Goal: Register for event/course

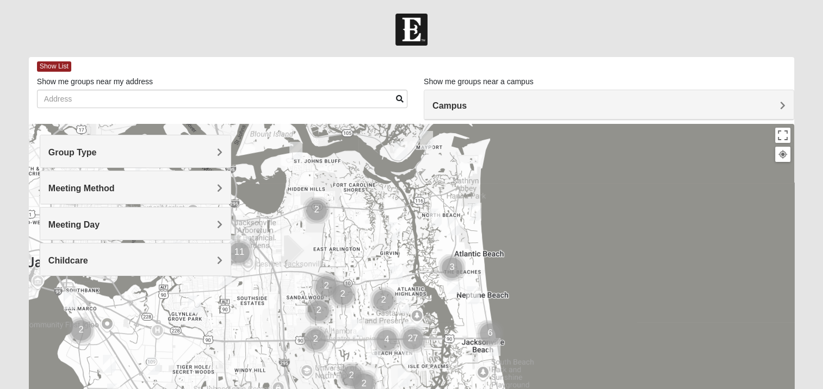
click at [96, 232] on div "Meeting Day" at bounding box center [135, 224] width 190 height 32
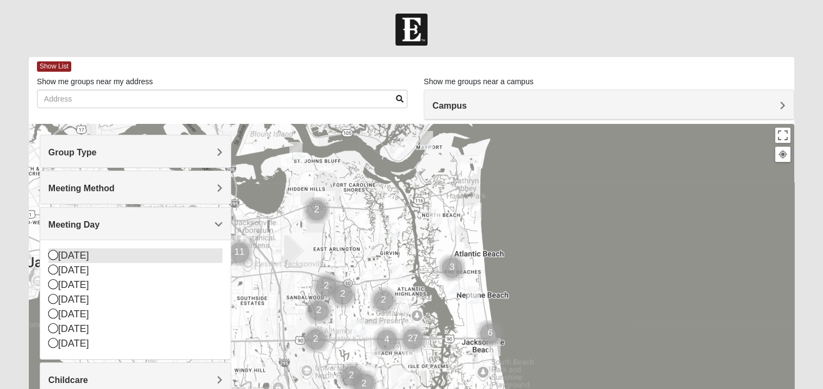
click at [85, 254] on div "[DATE]" at bounding box center [135, 255] width 174 height 15
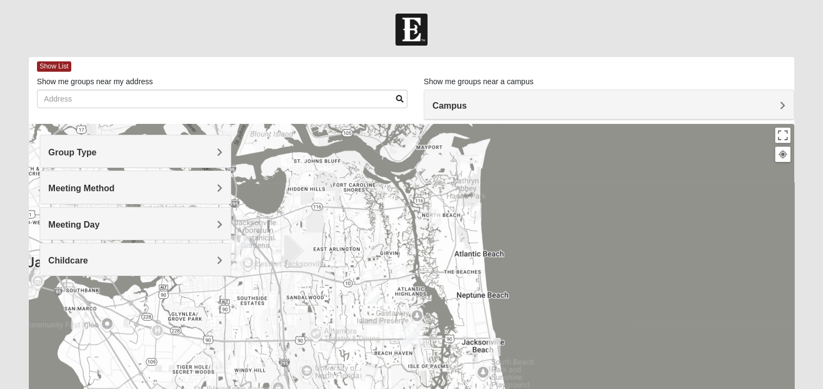
click at [491, 350] on img "Womens Jeffers 32250" at bounding box center [493, 347] width 13 height 18
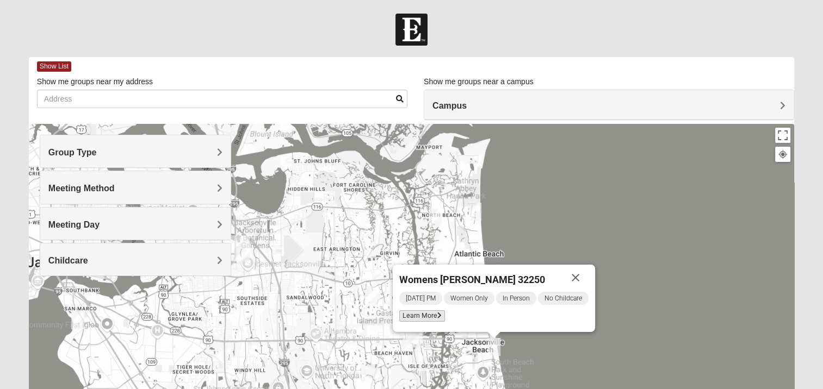
click at [428, 318] on span "Learn More" at bounding box center [422, 315] width 46 height 11
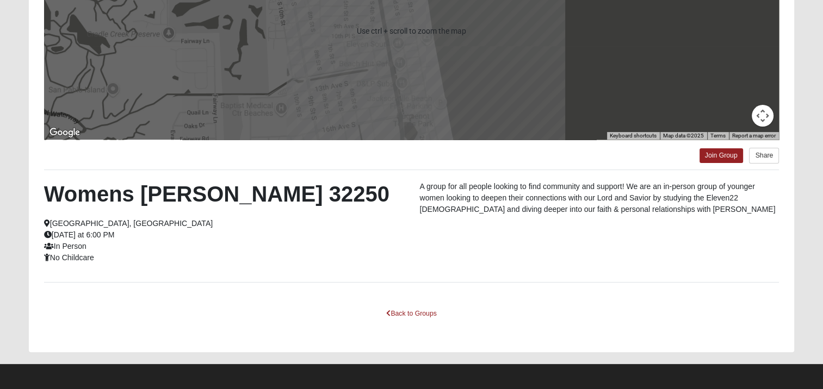
scroll to position [196, 0]
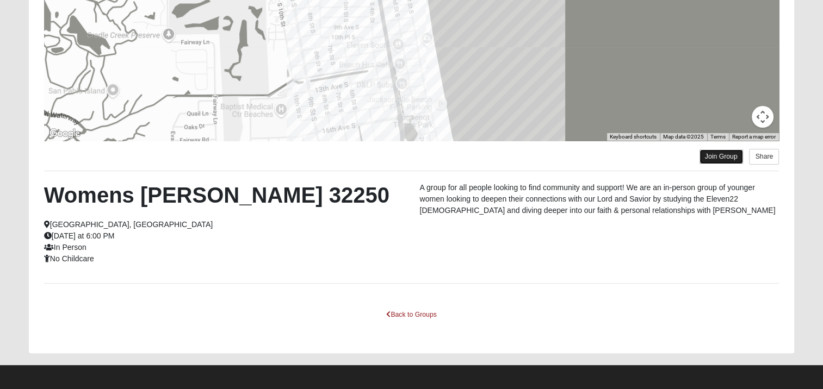
click at [708, 154] on link "Join Group" at bounding box center [720, 157] width 43 height 15
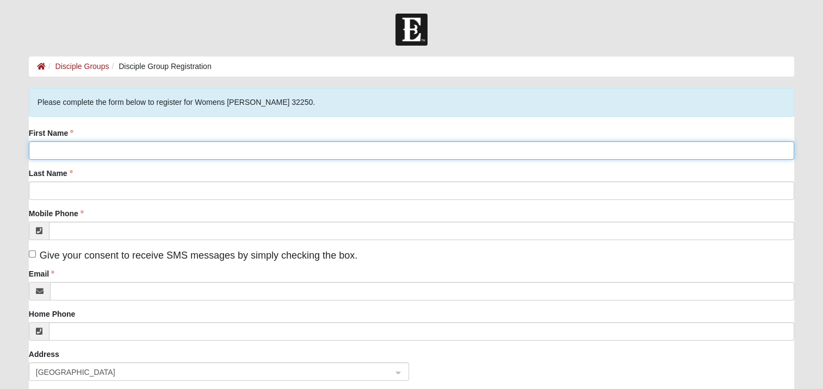
click at [221, 148] on input "First Name" at bounding box center [411, 150] width 765 height 18
type input "Taylor"
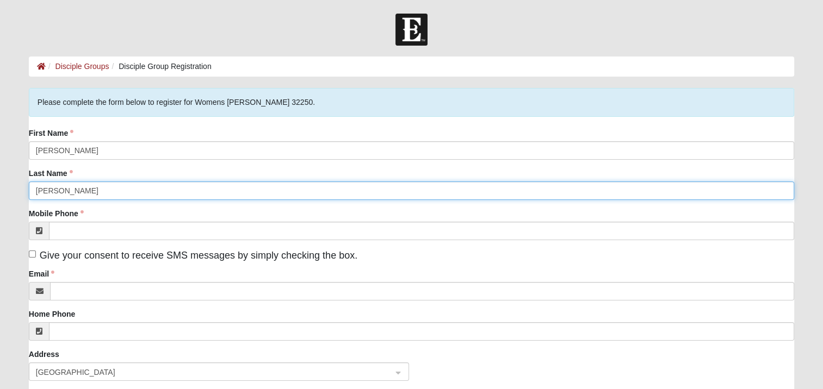
type input "Simpson"
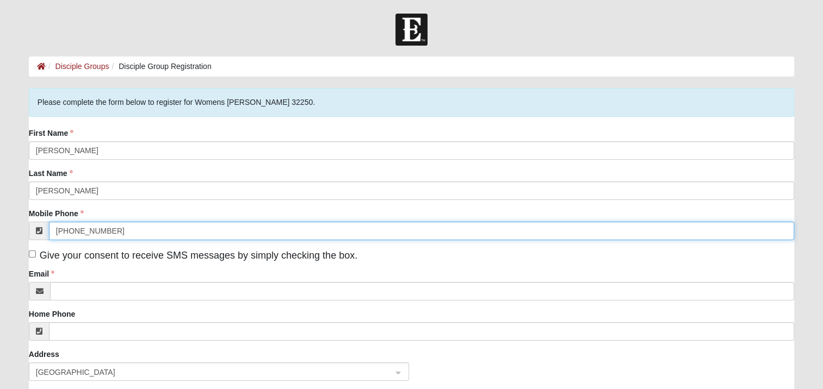
type input "(478) 542-0089"
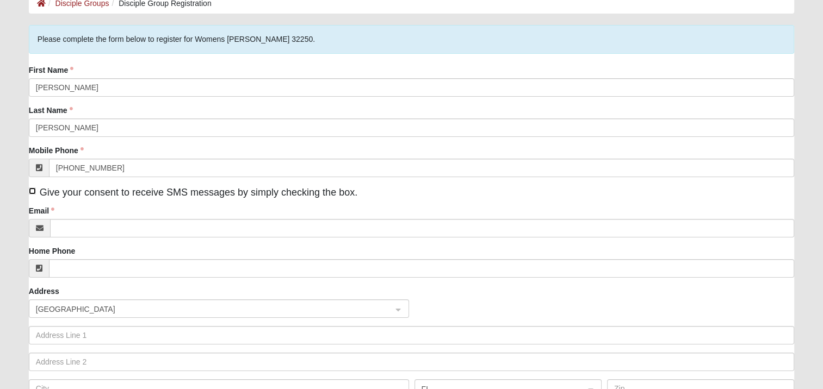
scroll to position [69, 0]
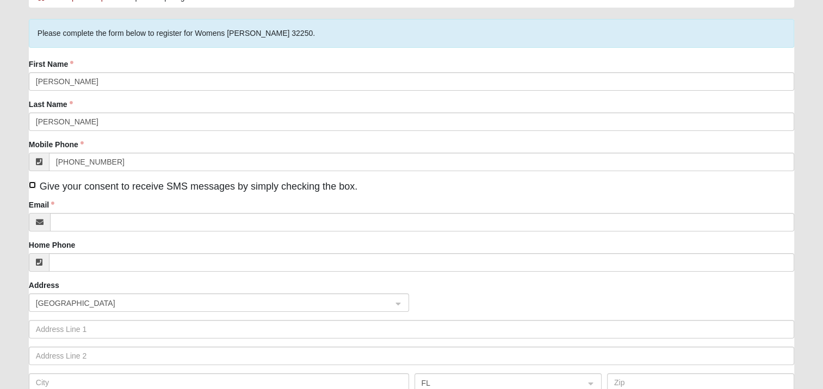
click at [32, 183] on input "Give your consent to receive SMS messages by simply checking the box." at bounding box center [32, 185] width 7 height 7
checkbox input "true"
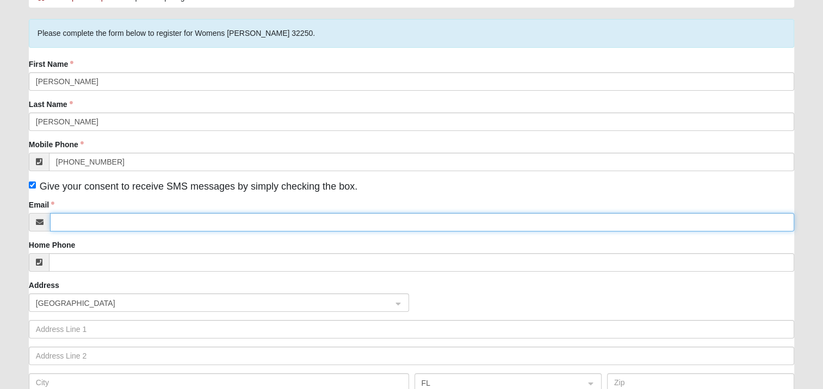
click at [69, 220] on input "Email" at bounding box center [422, 222] width 744 height 18
type input "taylorswain93@yahoo.com"
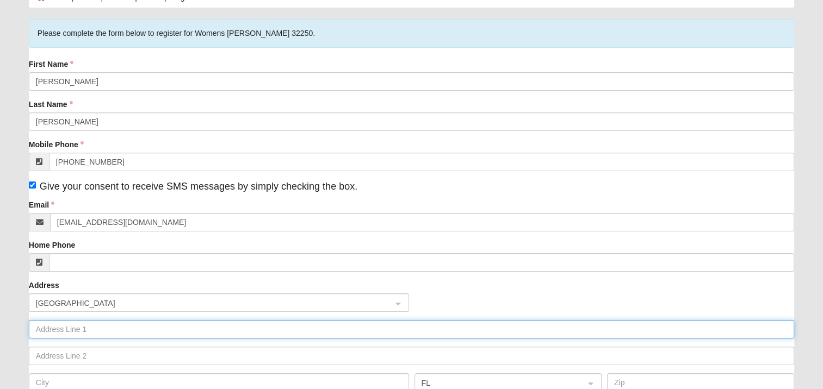
type input "213 12th Ave S"
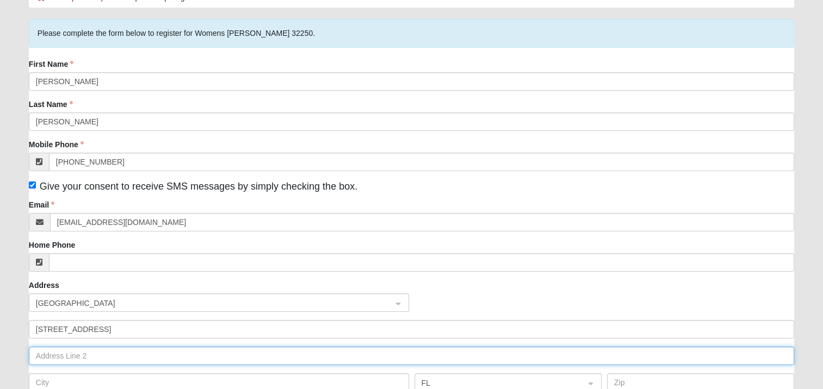
type input "Apt A"
type input "Jacksonville Beach"
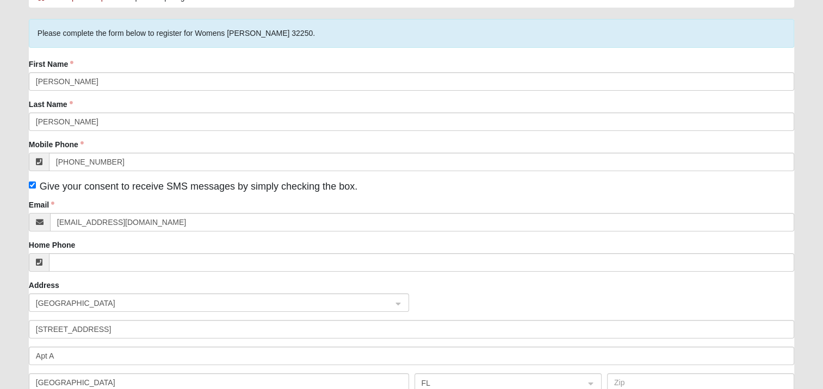
type input "32250"
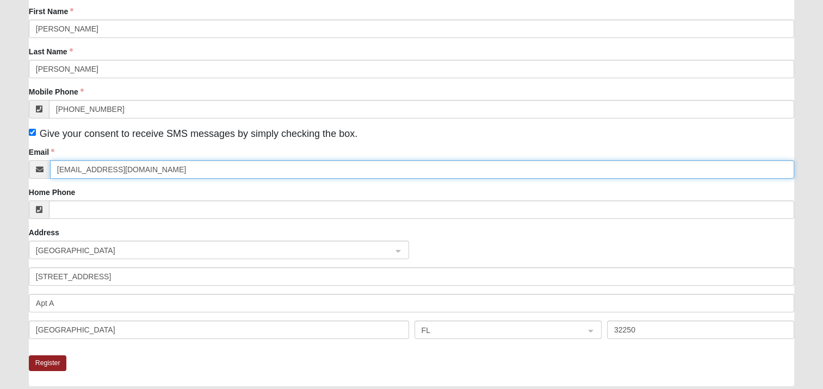
scroll to position [121, 0]
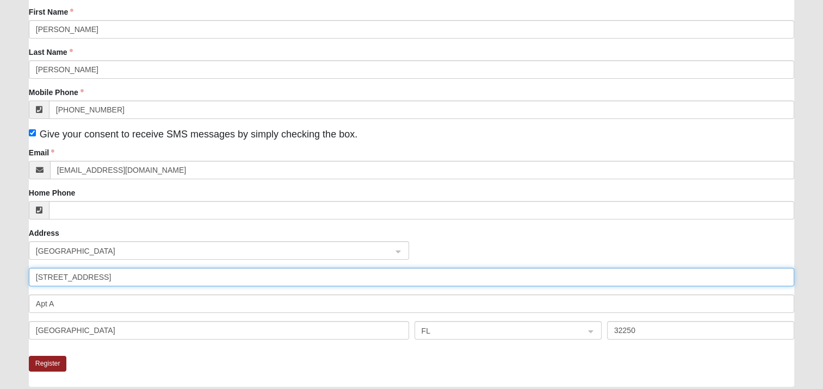
click at [83, 276] on input "213 12th Ave S" at bounding box center [411, 277] width 765 height 18
type input "1326 Blue Heron Ln N"
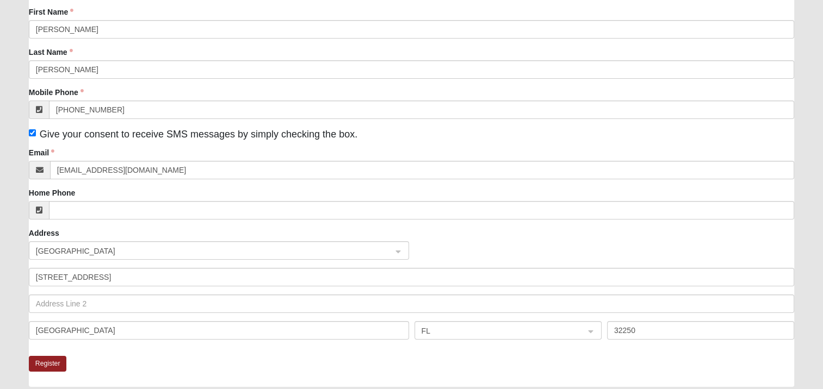
click at [267, 372] on div "Register" at bounding box center [411, 371] width 765 height 31
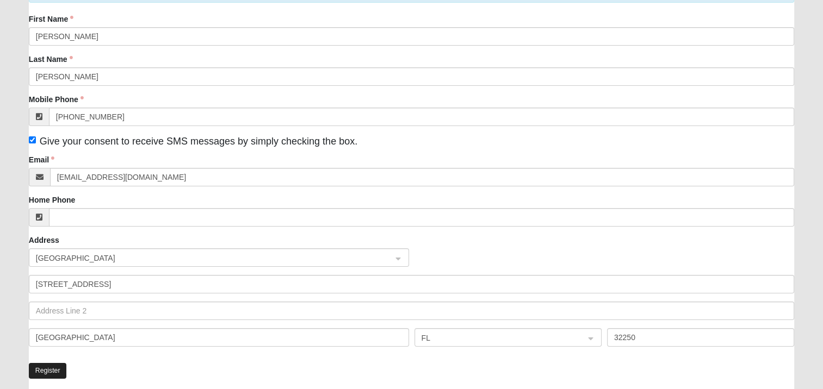
scroll to position [0, 0]
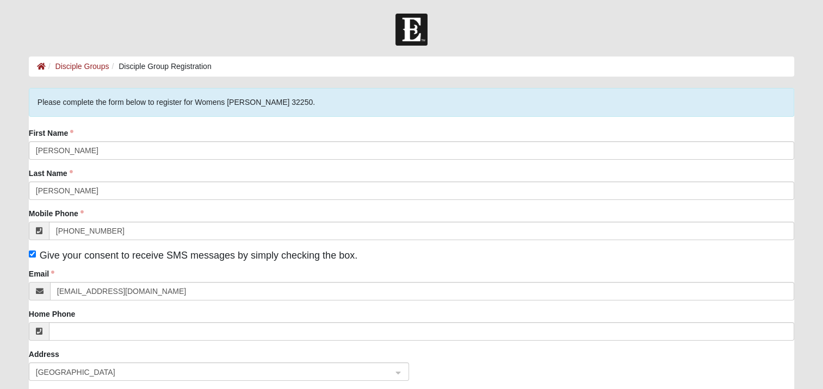
click at [351, 207] on div "First Name Taylor Last Name Simpson Mobile Phone (478) 542-0089 Give your conse…" at bounding box center [411, 298] width 765 height 341
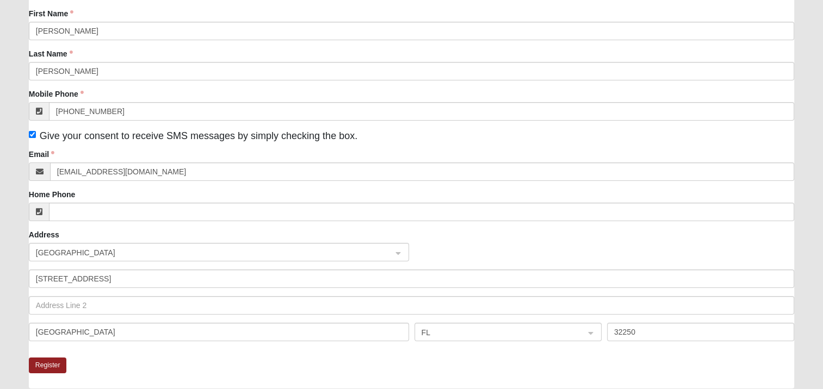
scroll to position [156, 0]
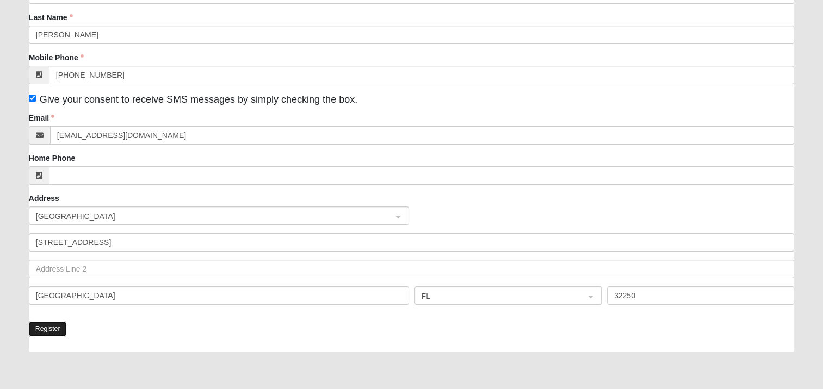
click at [50, 327] on button "Register" at bounding box center [48, 329] width 38 height 16
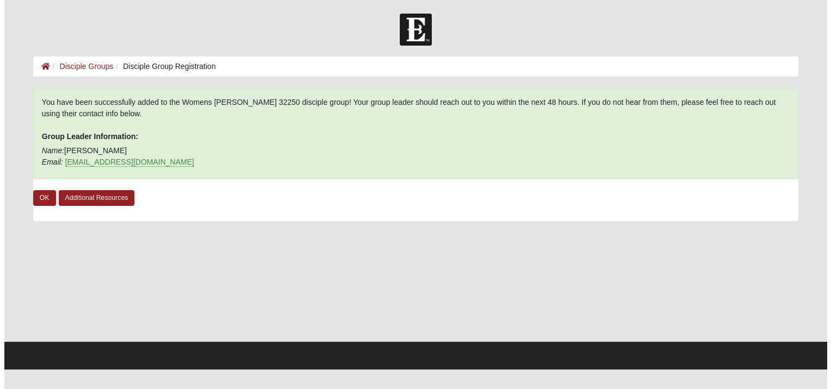
scroll to position [0, 0]
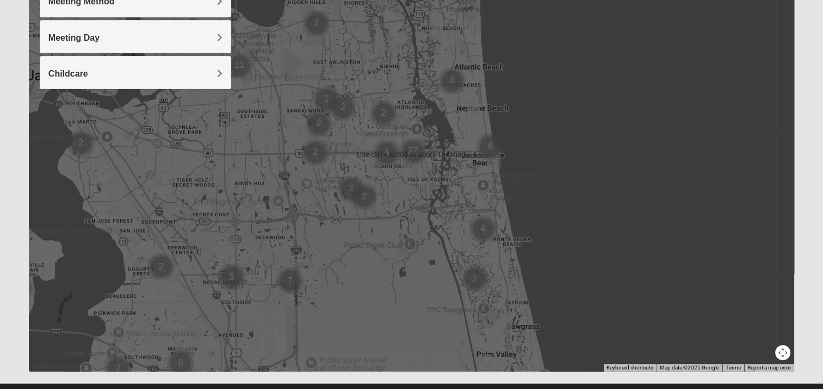
scroll to position [187, 0]
click at [496, 163] on img "Womens Jeffers 32250" at bounding box center [493, 160] width 13 height 18
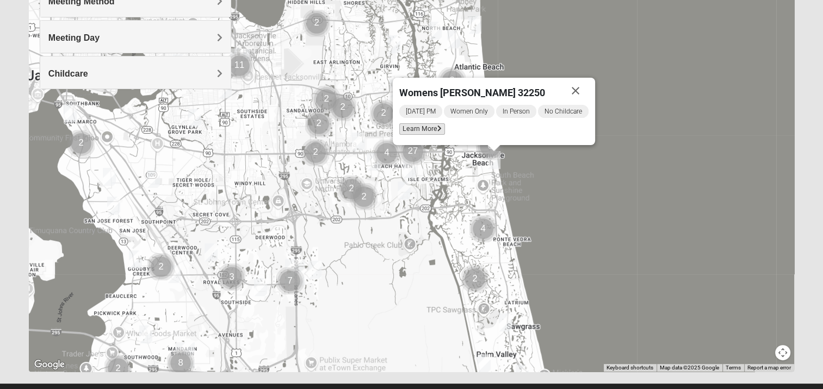
click at [422, 130] on span "Learn More" at bounding box center [422, 128] width 46 height 11
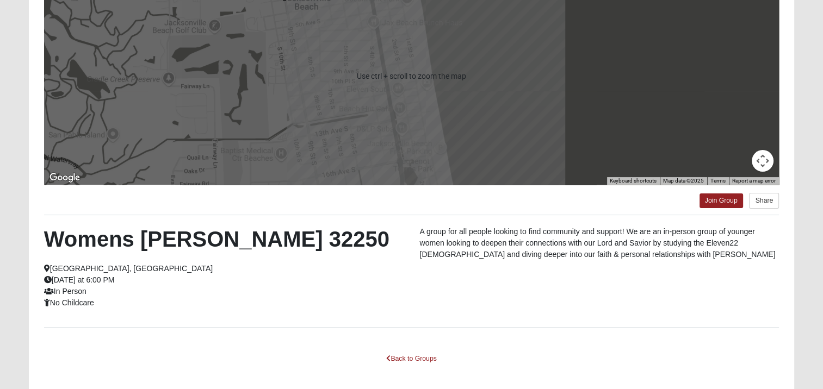
scroll to position [93, 0]
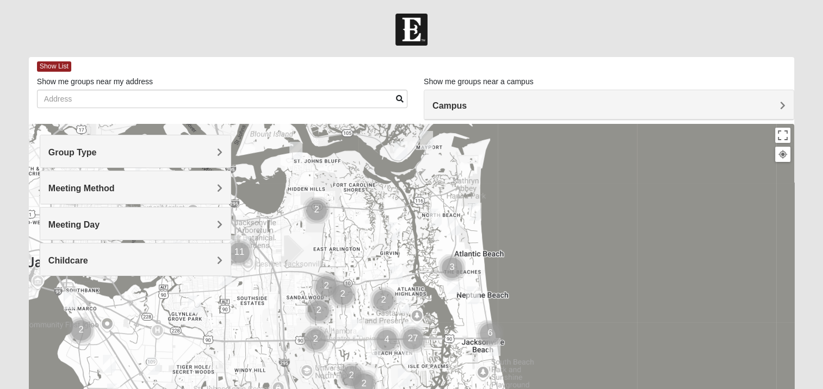
click at [132, 160] on div "Group Type" at bounding box center [135, 151] width 190 height 32
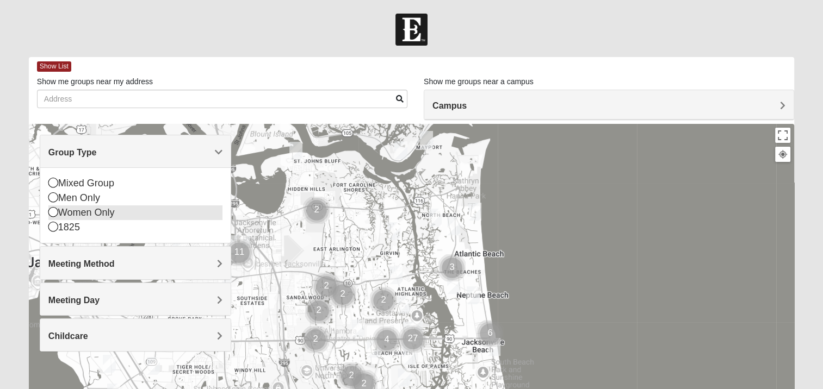
click at [54, 213] on icon at bounding box center [53, 212] width 10 height 10
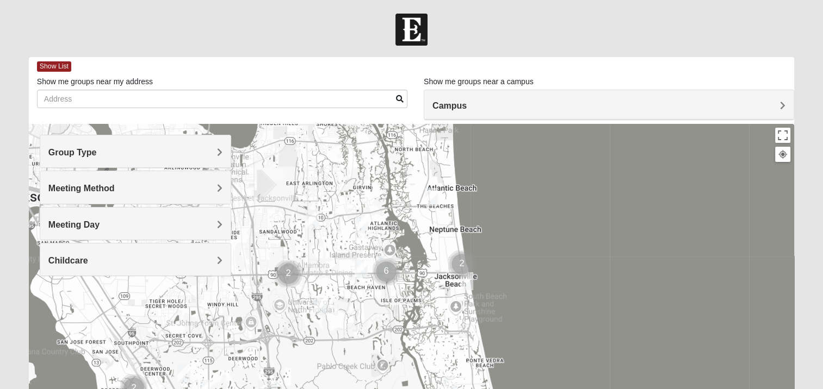
drag, startPoint x: 446, startPoint y: 225, endPoint x: 419, endPoint y: 154, distance: 75.2
click at [418, 154] on div at bounding box center [411, 341] width 765 height 435
click at [435, 150] on div at bounding box center [411, 341] width 765 height 435
click at [433, 140] on div "North Beach North Beach Jacksonville, FL View on Google Maps" at bounding box center [414, 111] width 137 height 58
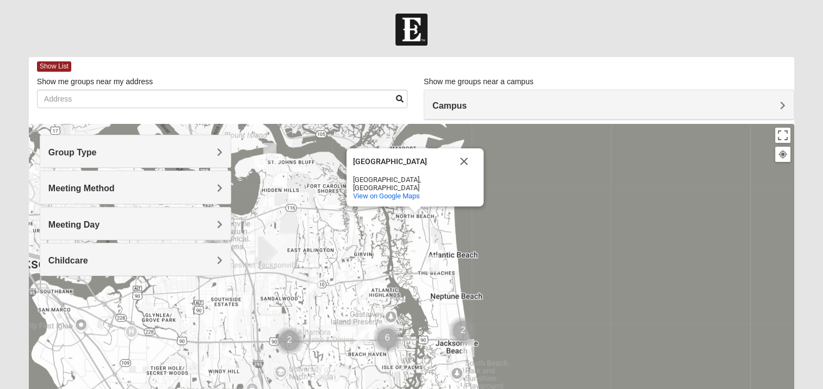
click at [433, 261] on img "Womens Foran 32233" at bounding box center [432, 264] width 13 height 18
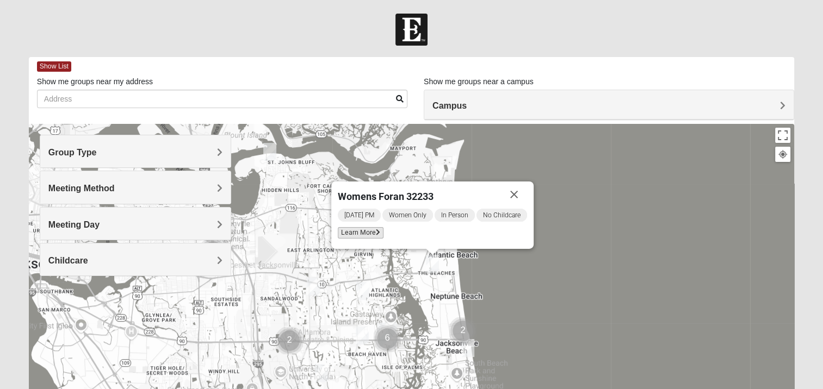
click at [368, 236] on span "Learn More" at bounding box center [361, 232] width 46 height 11
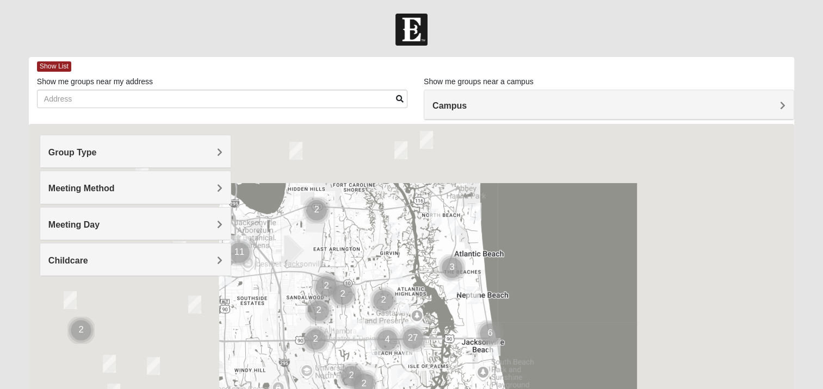
click at [90, 159] on div "Group Type" at bounding box center [135, 151] width 190 height 32
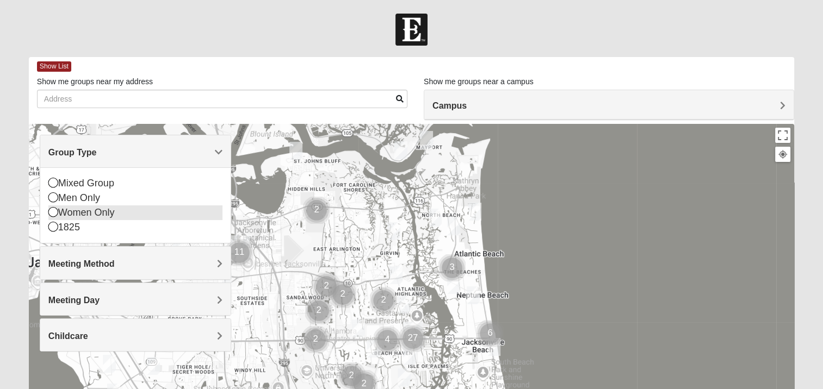
click at [83, 216] on div "Women Only" at bounding box center [135, 213] width 174 height 15
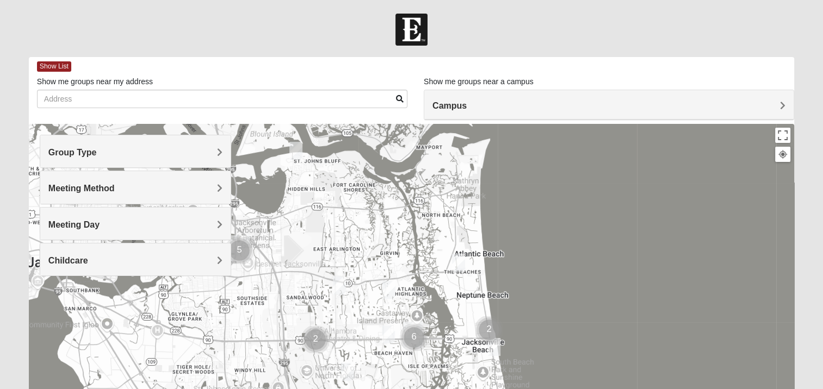
click at [88, 194] on div "Meeting Method" at bounding box center [135, 187] width 190 height 32
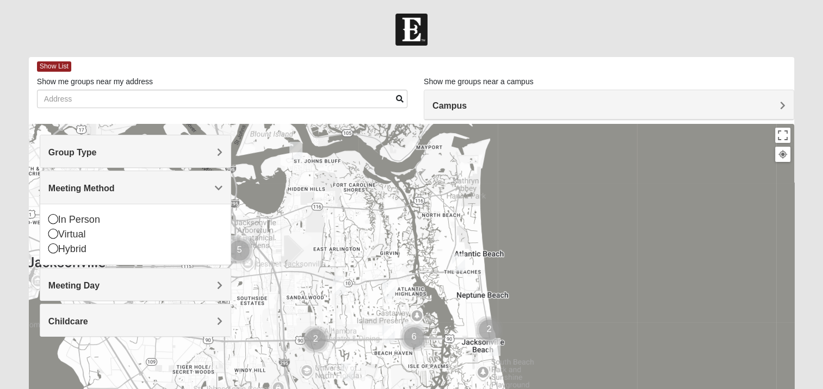
click at [88, 194] on div "Meeting Method" at bounding box center [135, 187] width 190 height 32
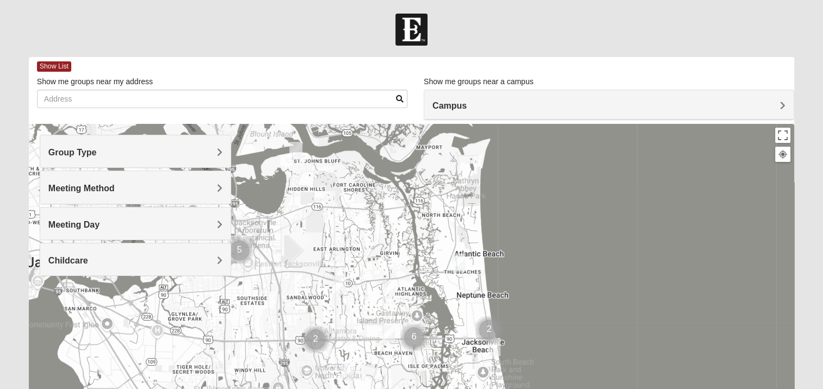
click at [84, 217] on div "Meeting Day" at bounding box center [135, 224] width 190 height 32
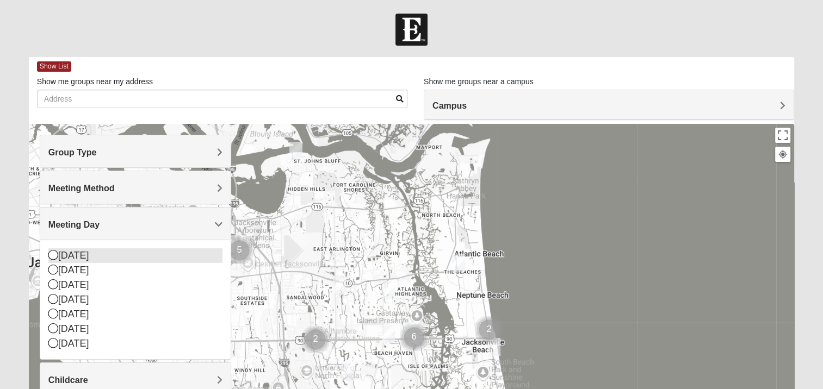
click at [56, 252] on icon at bounding box center [53, 255] width 10 height 10
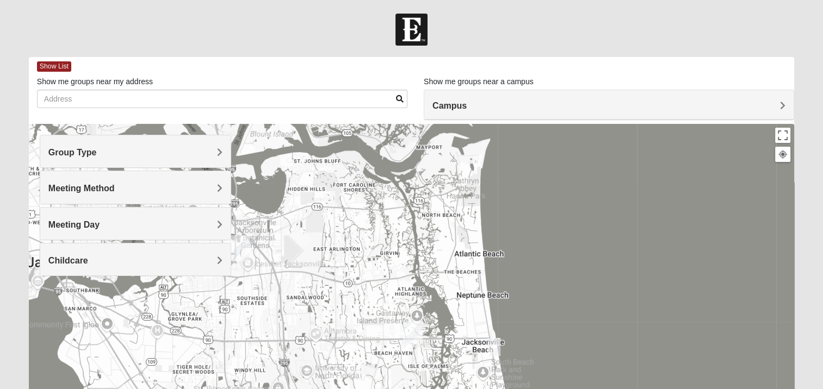
click at [72, 228] on span "Meeting Day" at bounding box center [73, 224] width 51 height 9
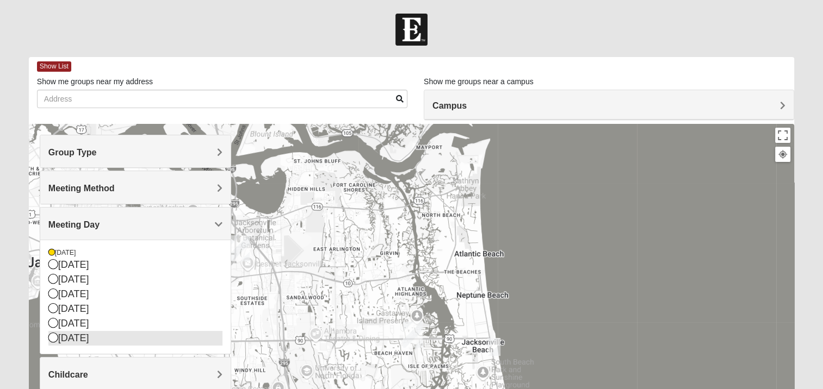
click at [53, 336] on icon at bounding box center [53, 338] width 10 height 10
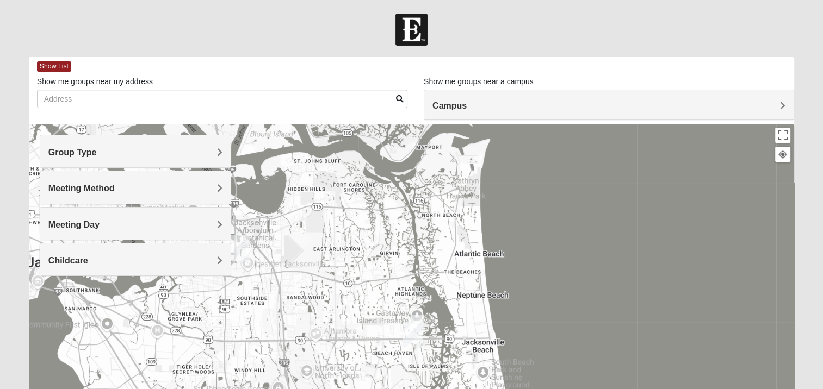
click at [77, 226] on span "Meeting Day" at bounding box center [73, 224] width 51 height 9
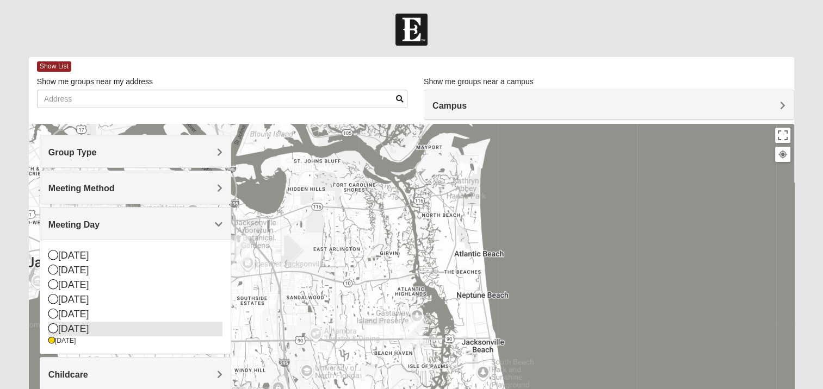
click at [52, 326] on icon at bounding box center [53, 328] width 10 height 10
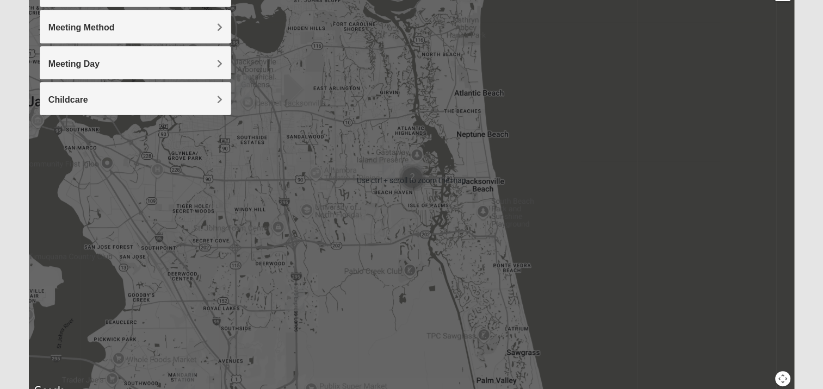
scroll to position [160, 0]
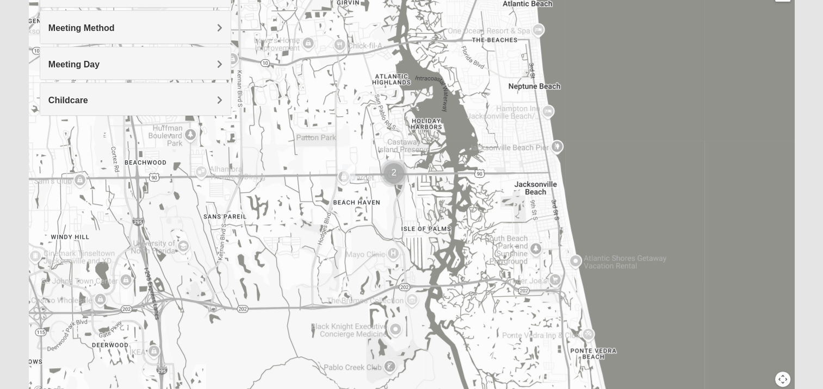
drag, startPoint x: 427, startPoint y: 123, endPoint x: 459, endPoint y: 239, distance: 119.5
click at [459, 239] on div at bounding box center [411, 181] width 765 height 435
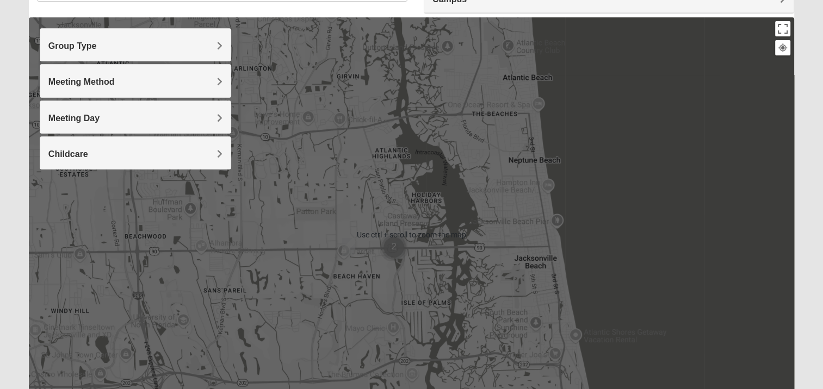
scroll to position [104, 0]
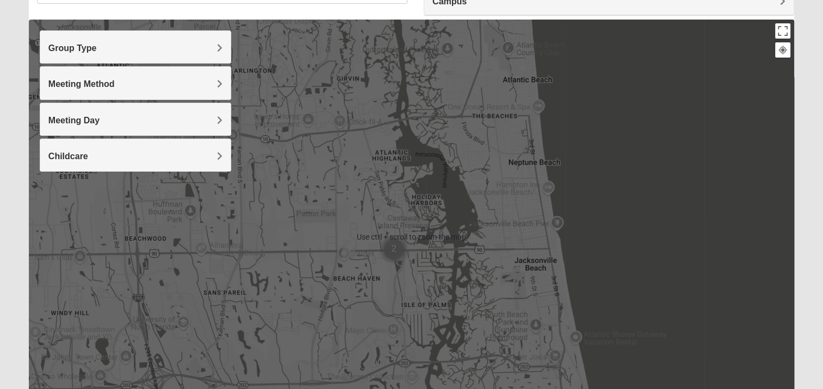
click at [155, 122] on h4 "Meeting Day" at bounding box center [135, 120] width 174 height 10
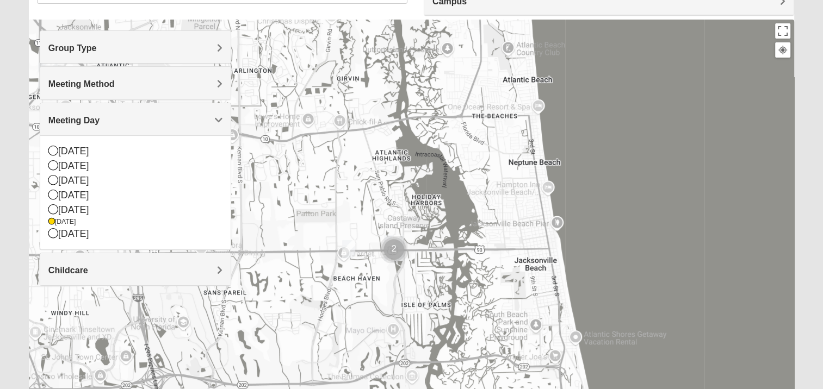
click at [351, 252] on img "Online Womens Mancini 32224" at bounding box center [348, 249] width 13 height 18
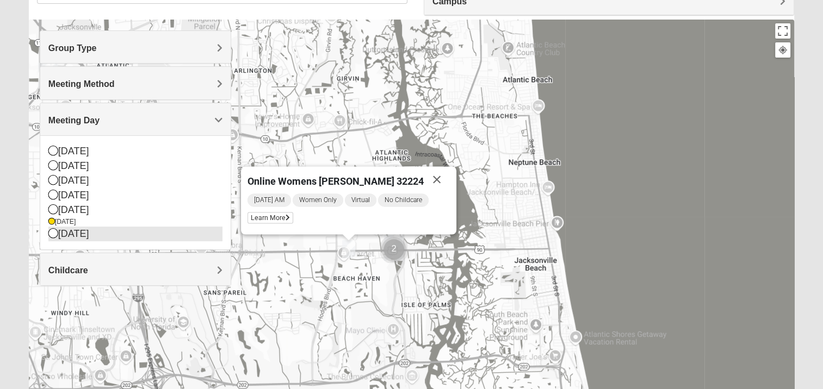
click at [53, 232] on icon at bounding box center [53, 233] width 10 height 10
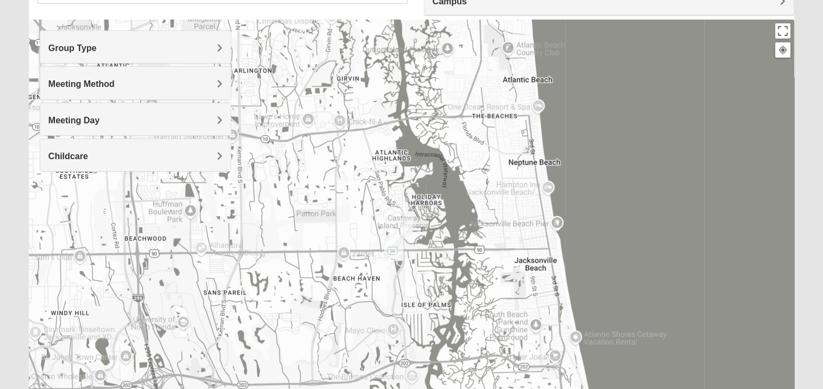
click at [405, 228] on img "Womens Hullinger 32224" at bounding box center [406, 228] width 13 height 18
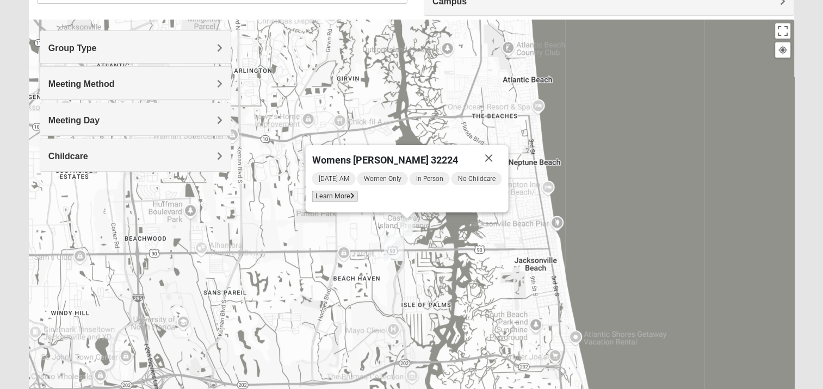
click at [346, 198] on span "Learn More" at bounding box center [335, 196] width 46 height 11
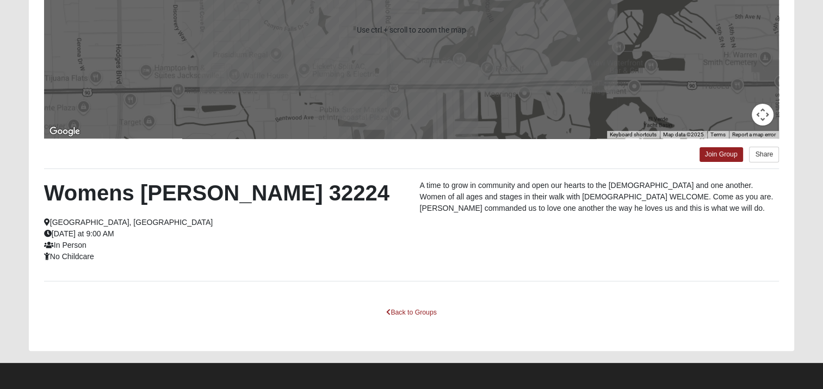
scroll to position [198, 0]
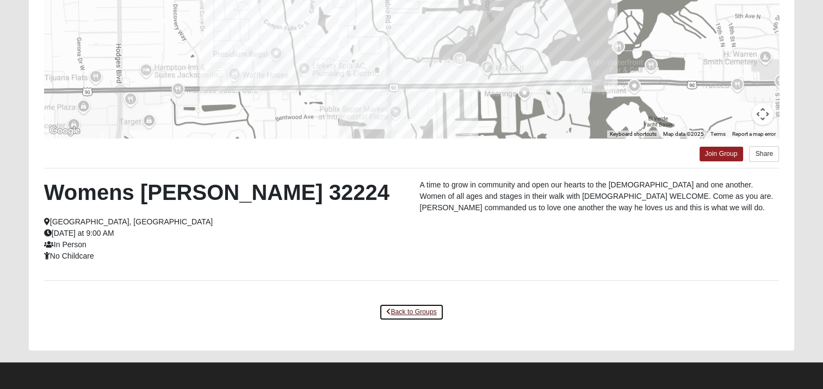
click at [407, 315] on link "Back to Groups" at bounding box center [411, 312] width 64 height 17
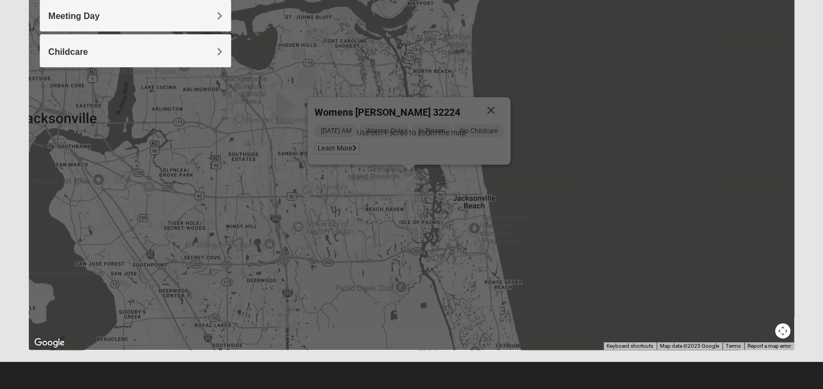
scroll to position [209, 0]
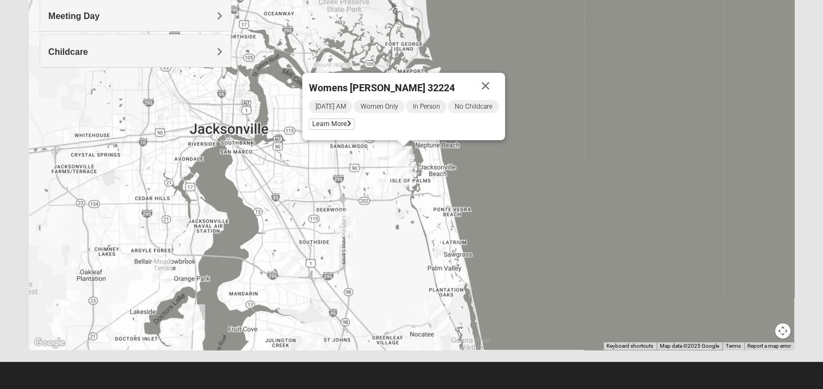
drag, startPoint x: 448, startPoint y: 294, endPoint x: 458, endPoint y: 202, distance: 92.4
click at [458, 202] on div "Womens [PERSON_NAME] 32224 [DATE] AM Women Only In Person No Childcare Learn Mo…" at bounding box center [411, 132] width 765 height 435
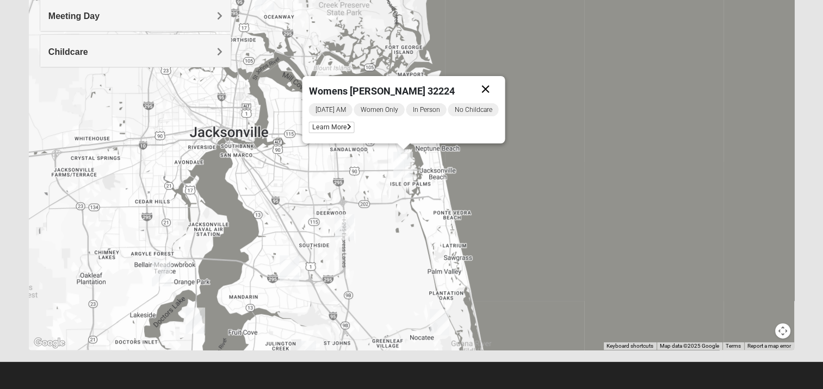
click at [487, 87] on button "Close" at bounding box center [485, 89] width 26 height 26
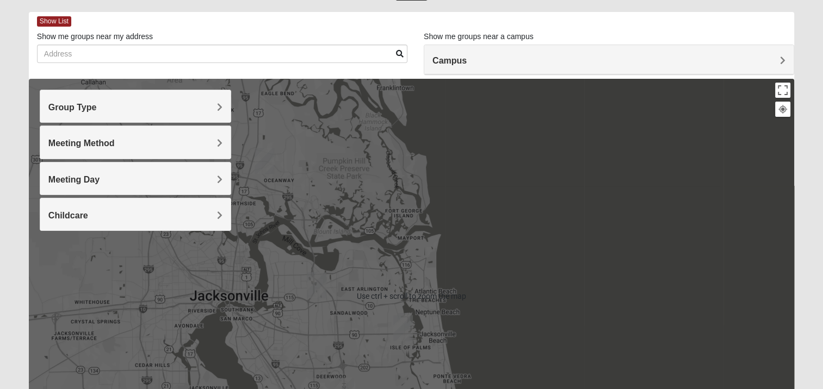
scroll to position [42, 0]
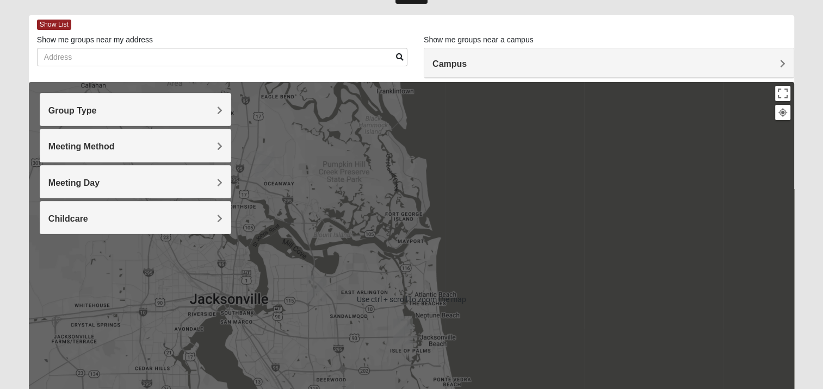
click at [161, 183] on h4 "Meeting Day" at bounding box center [135, 183] width 174 height 10
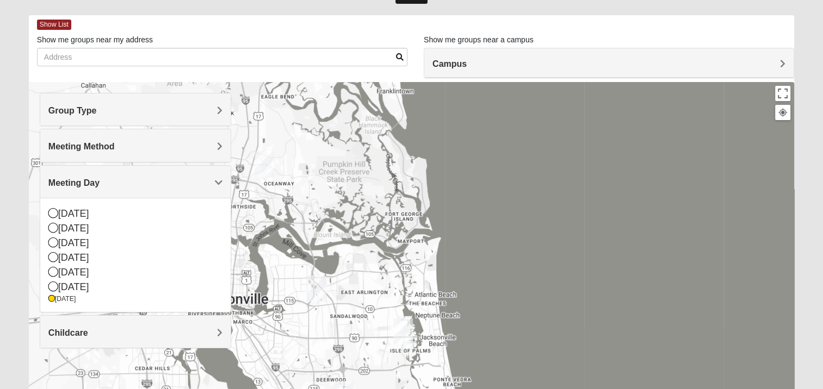
click at [95, 190] on div "Meeting Day" at bounding box center [135, 182] width 190 height 32
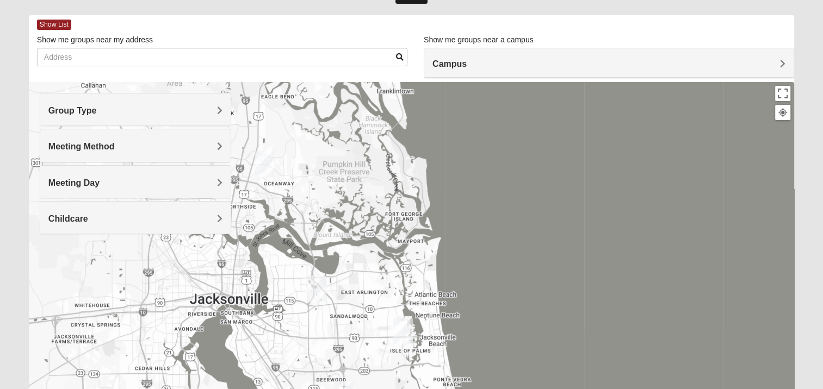
click at [99, 117] on div "Group Type" at bounding box center [135, 110] width 190 height 32
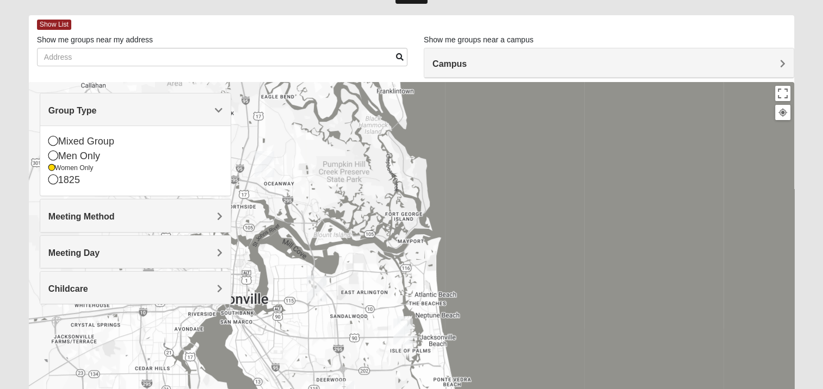
click at [99, 117] on div "Group Type" at bounding box center [135, 110] width 190 height 32
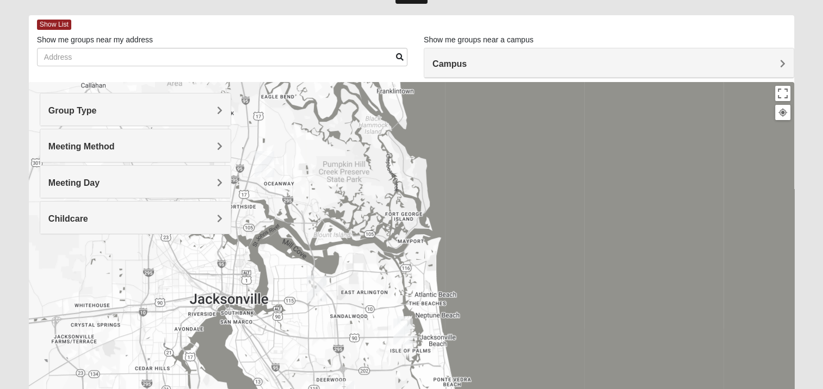
click at [90, 141] on h4 "Meeting Method" at bounding box center [135, 146] width 174 height 10
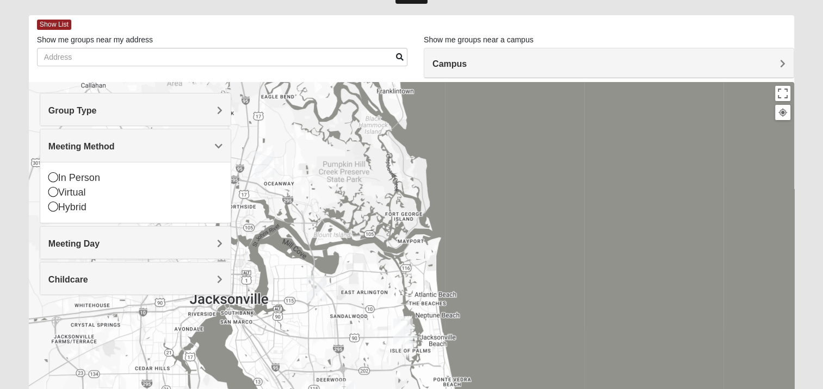
click at [90, 141] on h4 "Meeting Method" at bounding box center [135, 146] width 174 height 10
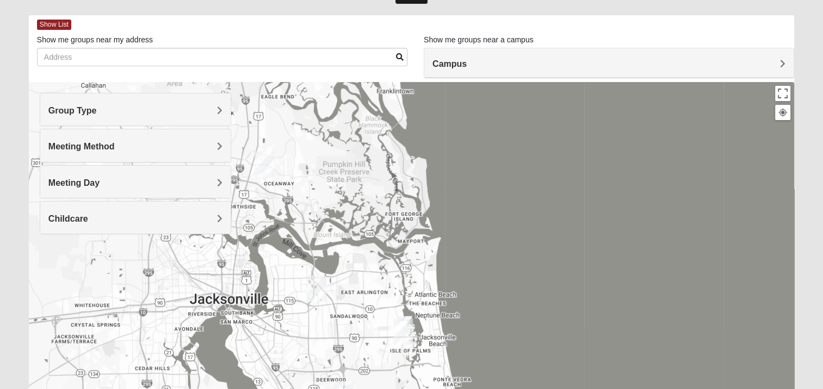
click at [80, 176] on div "Meeting Day" at bounding box center [135, 182] width 190 height 32
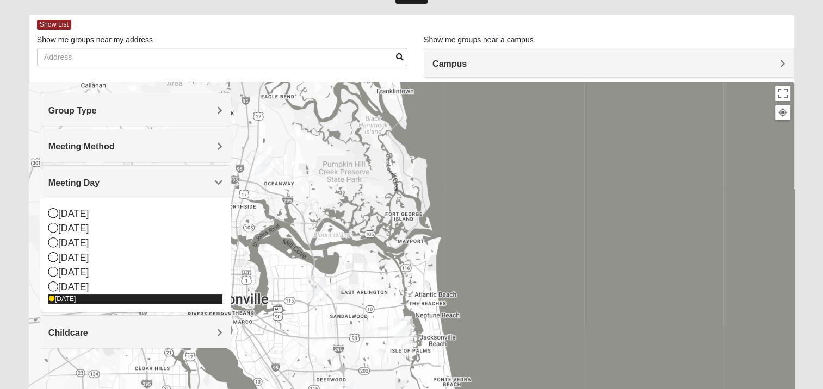
click at [50, 299] on icon at bounding box center [51, 299] width 7 height 7
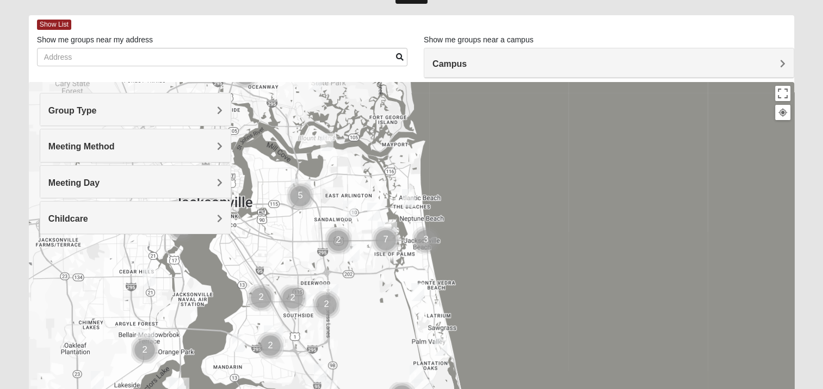
drag, startPoint x: 399, startPoint y: 265, endPoint x: 383, endPoint y: 166, distance: 100.1
click at [383, 166] on div at bounding box center [411, 299] width 765 height 435
click at [418, 294] on img "Womens Paul 32082" at bounding box center [418, 292] width 13 height 18
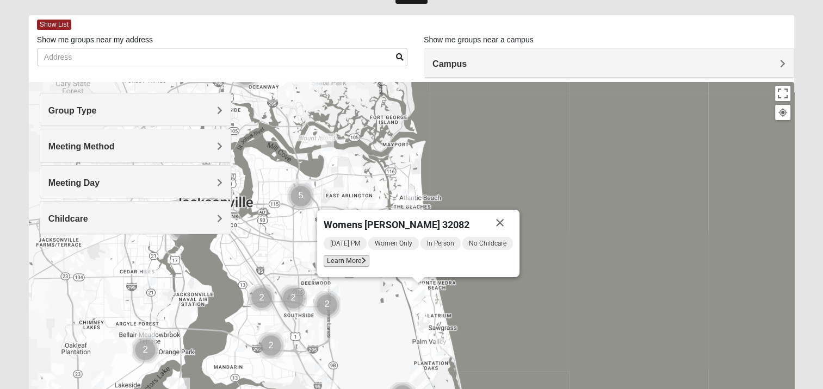
click at [354, 264] on span "Learn More" at bounding box center [346, 261] width 46 height 11
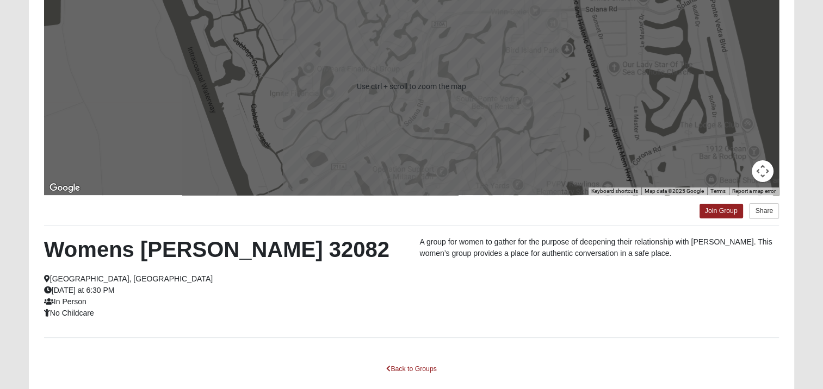
scroll to position [142, 0]
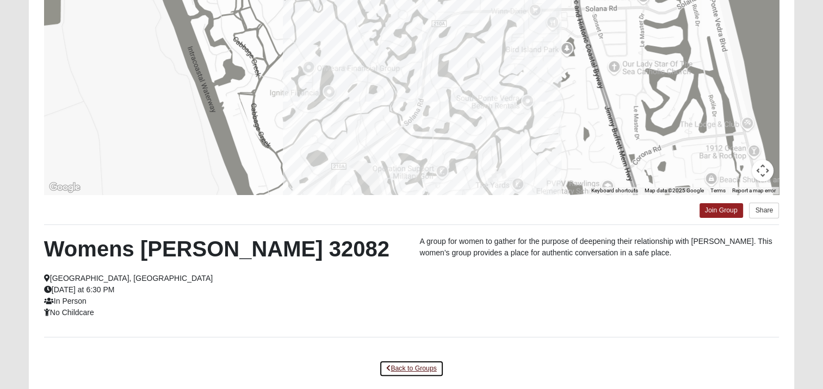
click at [400, 366] on link "Back to Groups" at bounding box center [411, 368] width 64 height 17
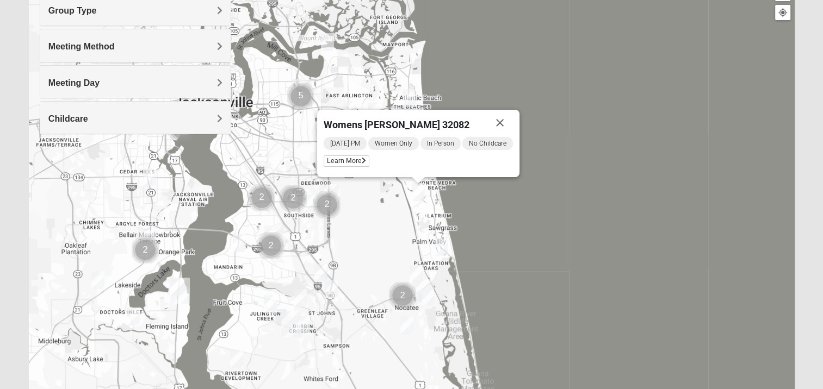
click at [440, 249] on img "Womens Beeson 32082" at bounding box center [440, 247] width 13 height 18
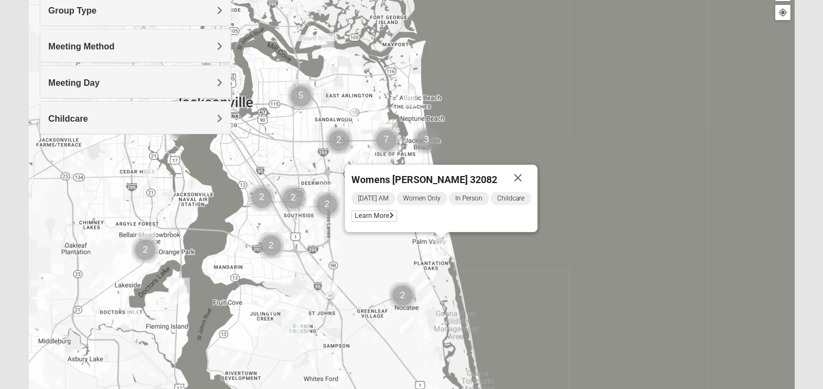
click at [415, 273] on img "Womens Masulli 32081" at bounding box center [416, 274] width 13 height 18
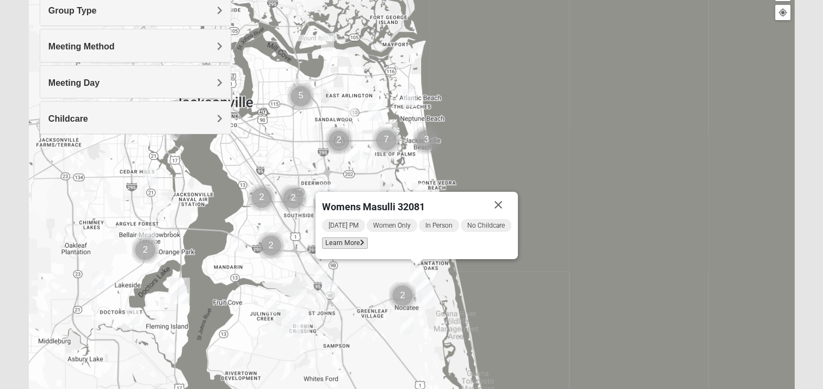
click at [359, 247] on span "Learn More" at bounding box center [345, 243] width 46 height 11
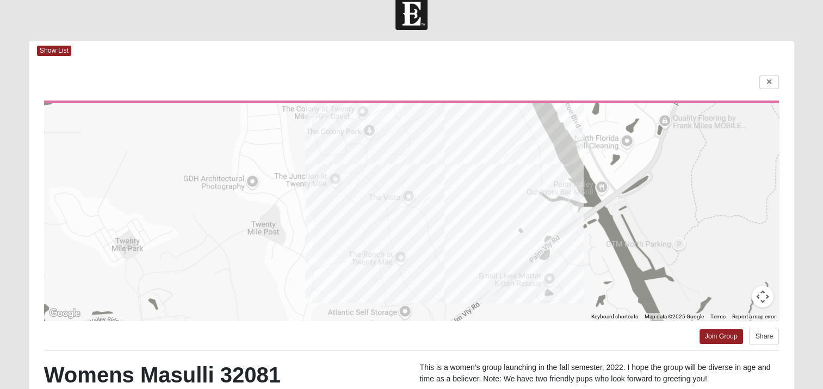
scroll to position [198, 0]
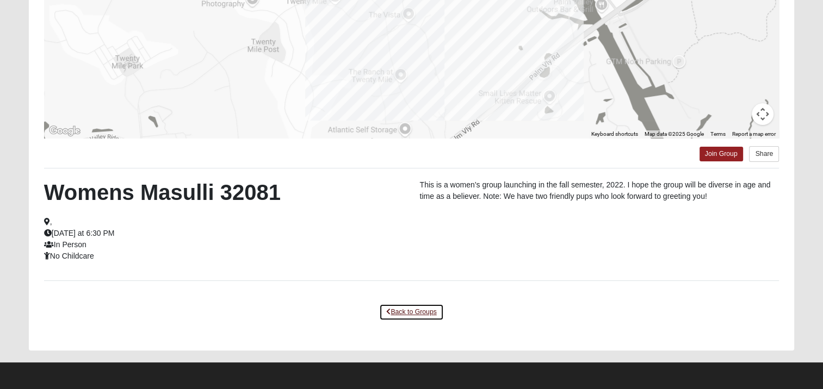
click at [404, 306] on link "Back to Groups" at bounding box center [411, 312] width 64 height 17
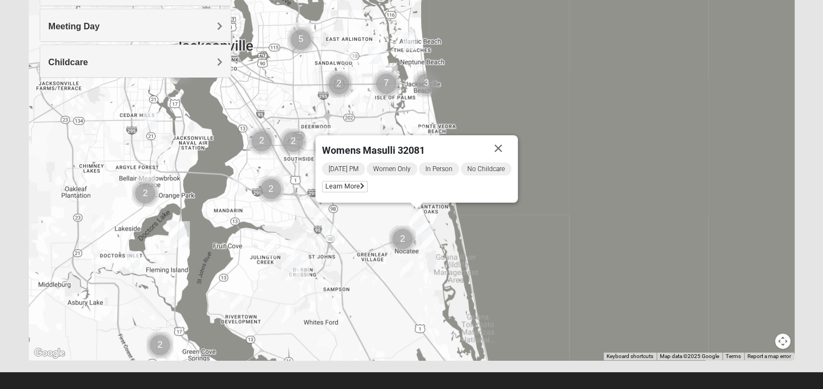
click at [353, 94] on img "Womens Nguyen 32224" at bounding box center [353, 97] width 13 height 18
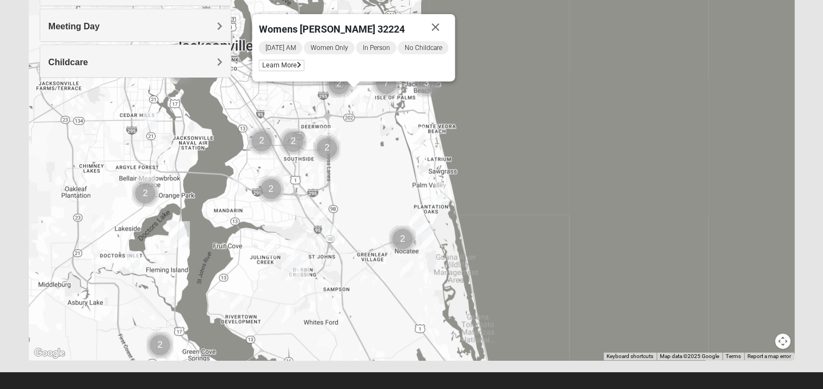
click at [420, 138] on img "Womens Paul 32082" at bounding box center [418, 136] width 13 height 18
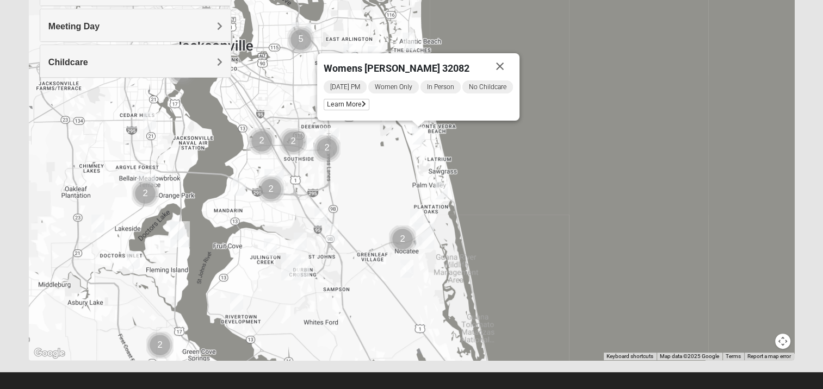
click at [544, 192] on div "Womens [PERSON_NAME] 32082 [DATE] PM Women Only In Person No Childcare Learn Mo…" at bounding box center [411, 143] width 765 height 435
click at [500, 65] on button "Close" at bounding box center [500, 66] width 26 height 26
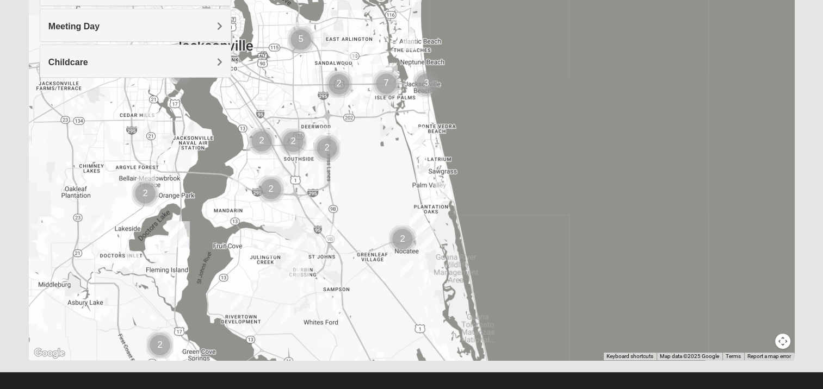
click at [422, 83] on img "Cluster of 3 groups" at bounding box center [426, 83] width 27 height 27
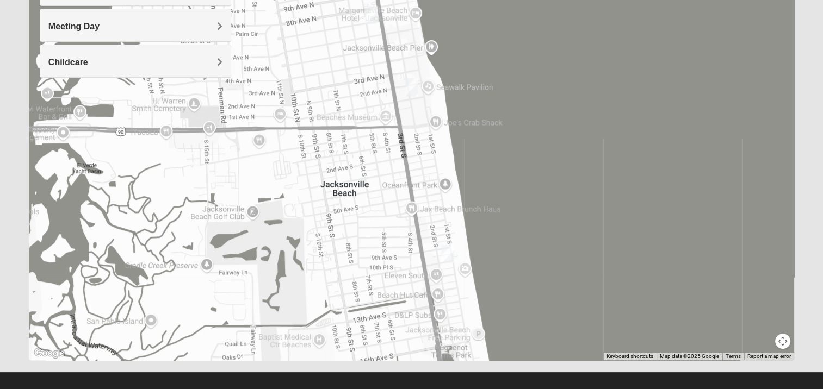
click at [371, 10] on img "Womens Clifton 32250" at bounding box center [371, 15] width 13 height 18
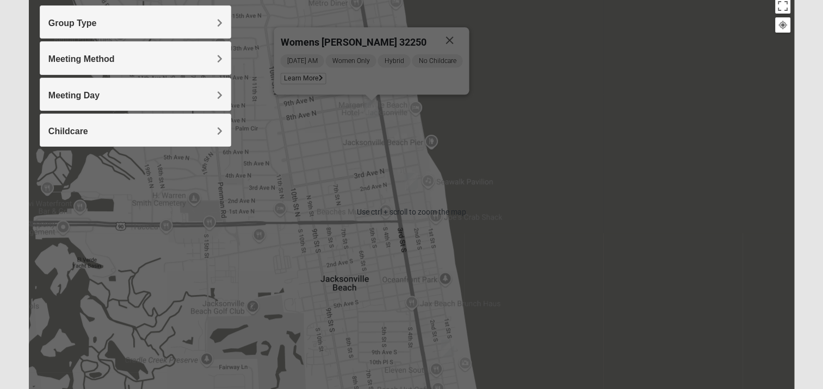
scroll to position [122, 0]
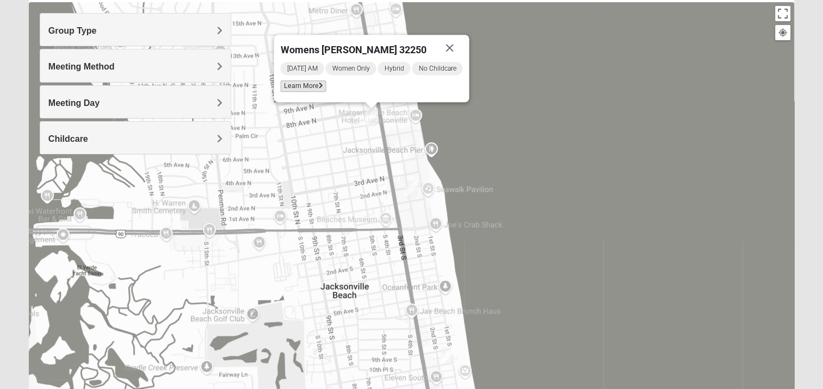
click at [315, 91] on span "Learn More" at bounding box center [303, 85] width 46 height 11
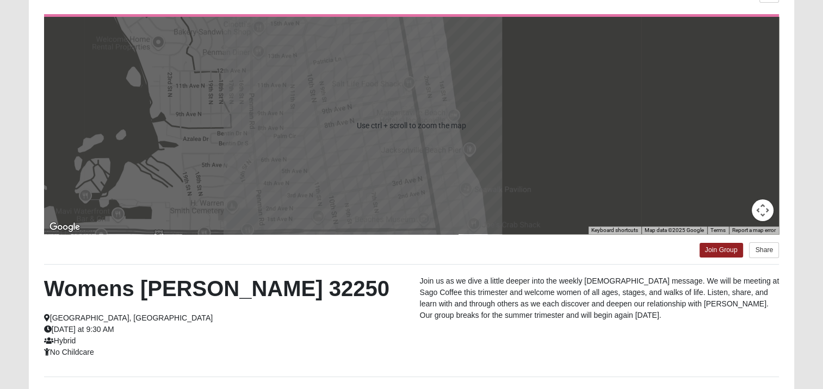
scroll to position [103, 0]
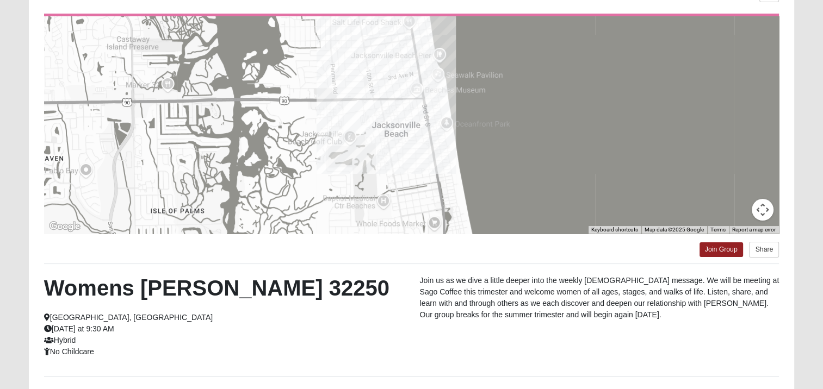
drag, startPoint x: 522, startPoint y: 204, endPoint x: 486, endPoint y: 45, distance: 162.8
click at [486, 45] on div at bounding box center [411, 124] width 735 height 217
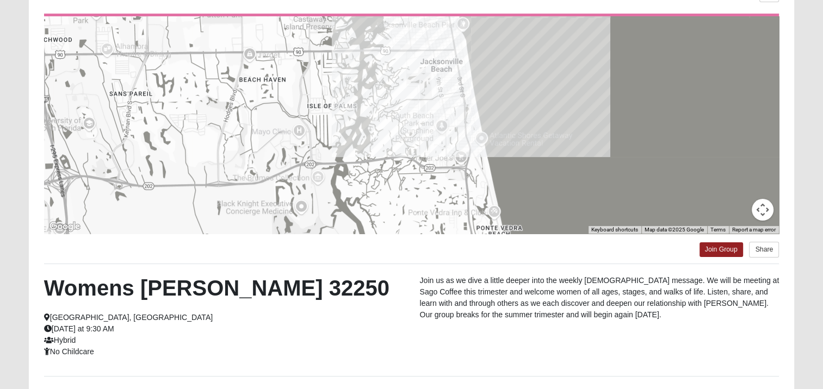
scroll to position [198, 0]
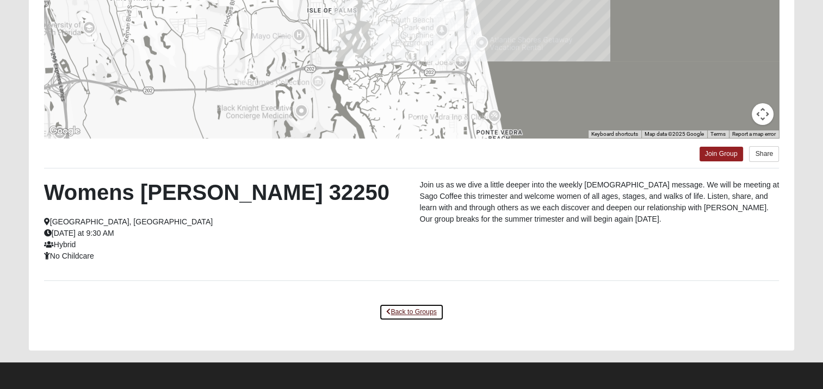
click at [416, 313] on link "Back to Groups" at bounding box center [411, 312] width 64 height 17
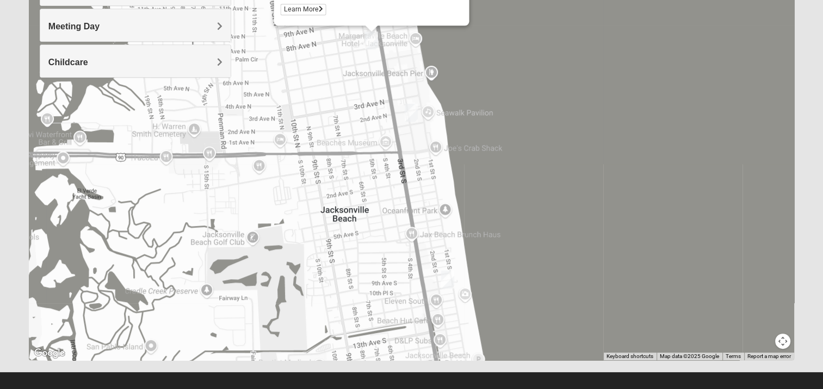
click at [412, 111] on img "Womens Sparkman/Flautt 32250" at bounding box center [410, 113] width 13 height 18
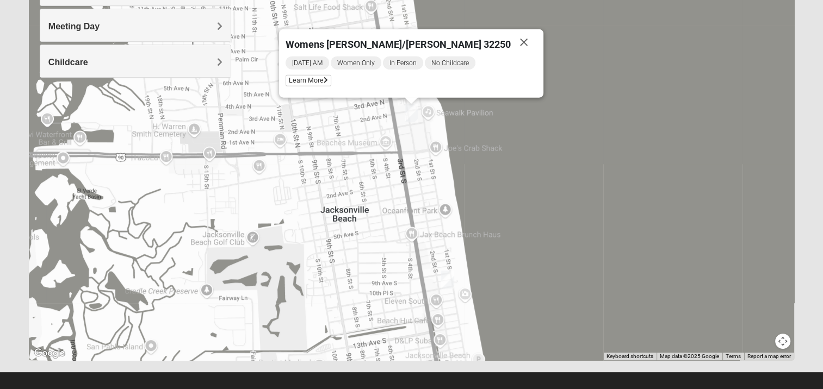
click at [447, 283] on img "Womens Jeffers 32250" at bounding box center [447, 280] width 13 height 18
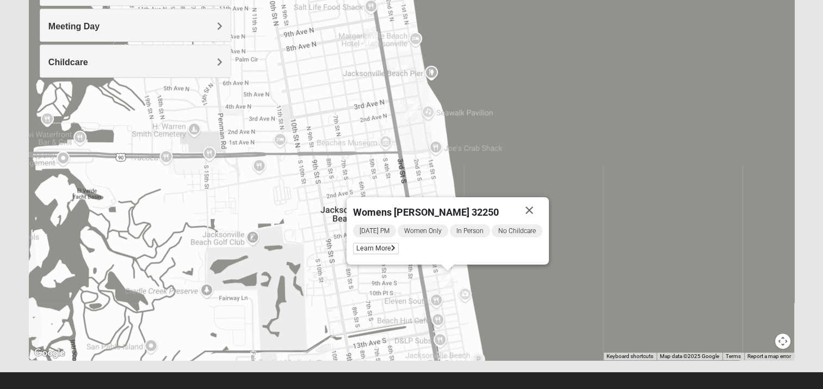
click at [507, 298] on div "Womens [PERSON_NAME] 32250 [DATE] PM Women Only In Person No Childcare Learn Mo…" at bounding box center [411, 143] width 765 height 435
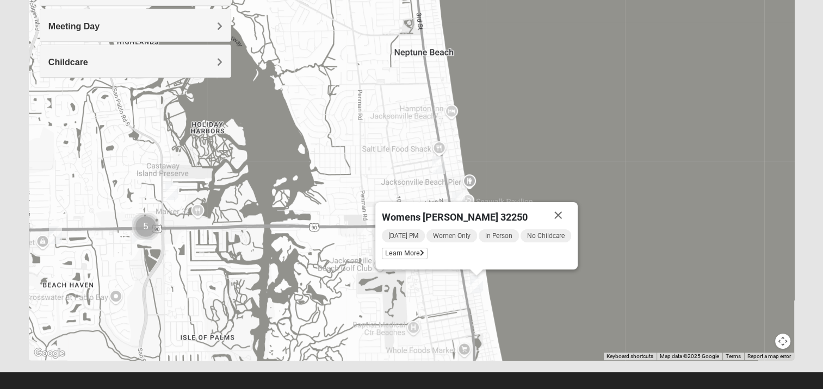
click at [507, 298] on div "Womens [PERSON_NAME] 32250 [DATE] PM Women Only In Person No Childcare Learn Mo…" at bounding box center [411, 143] width 765 height 435
click at [58, 235] on img "Online Womens Mancini 32224" at bounding box center [55, 235] width 13 height 18
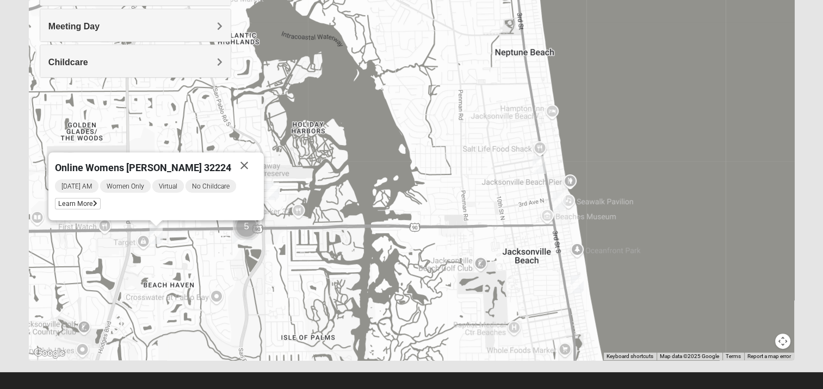
click at [272, 189] on img "Womens Hullinger 32224" at bounding box center [272, 191] width 13 height 18
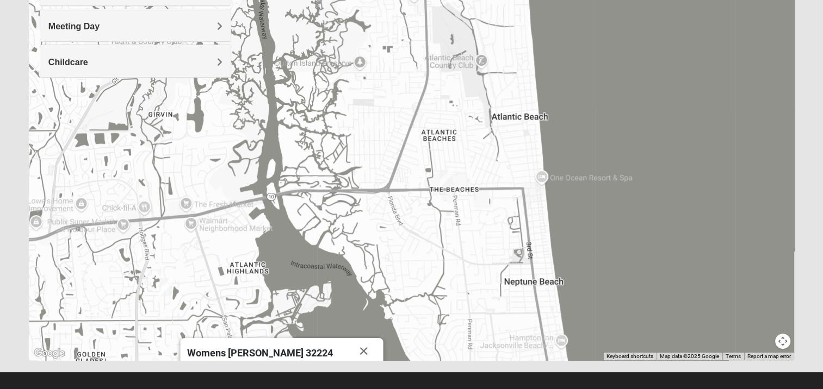
drag, startPoint x: 393, startPoint y: 58, endPoint x: 402, endPoint y: 293, distance: 235.6
click at [402, 293] on div "Womens [PERSON_NAME] 32224 [DATE] AM Women Only In Person No Childcare Learn Mo…" at bounding box center [411, 143] width 765 height 435
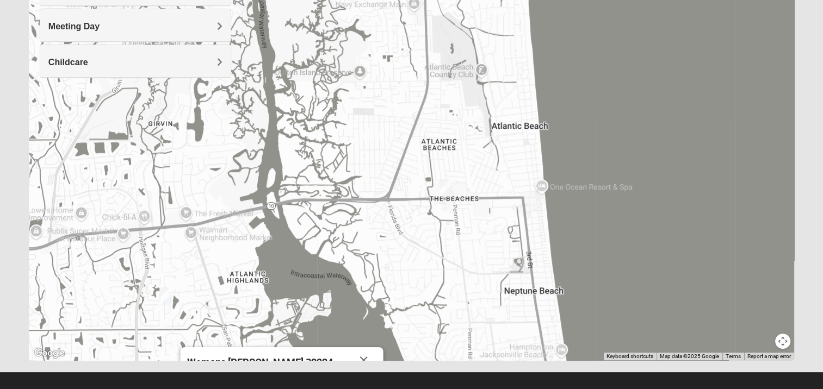
click at [447, 189] on img "Womens Foran 32233" at bounding box center [445, 188] width 13 height 18
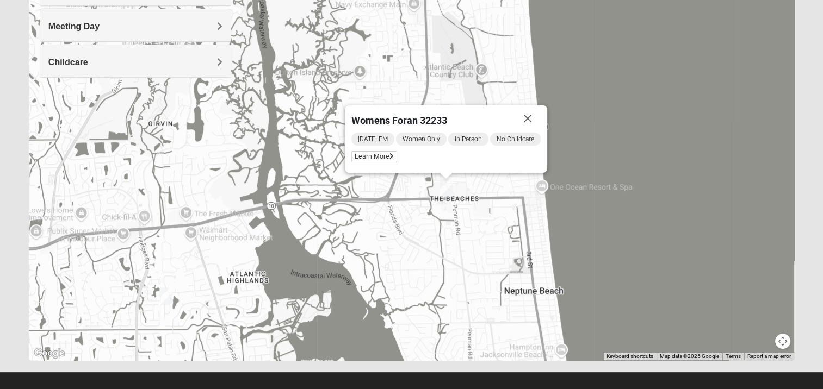
click at [168, 299] on img "Womens Yonge 32224" at bounding box center [165, 297] width 13 height 18
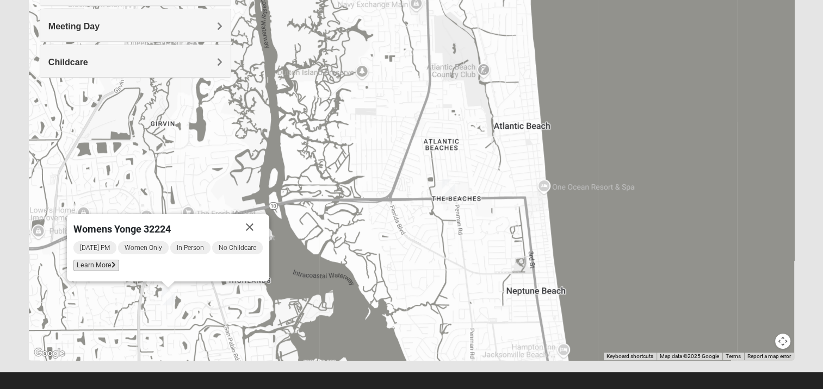
click at [95, 262] on span "Learn More" at bounding box center [96, 265] width 46 height 11
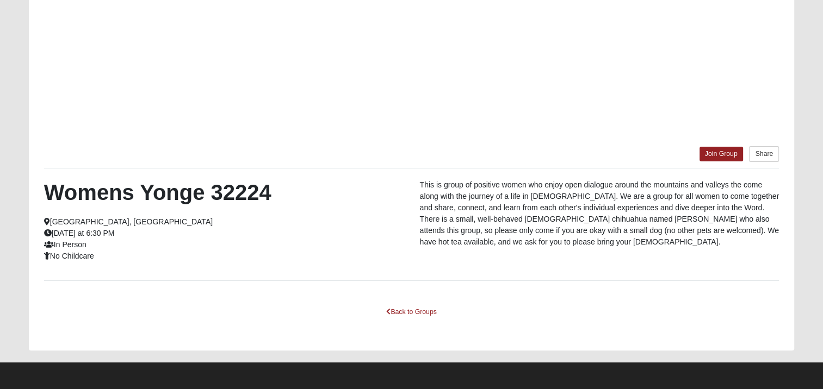
scroll to position [151, 0]
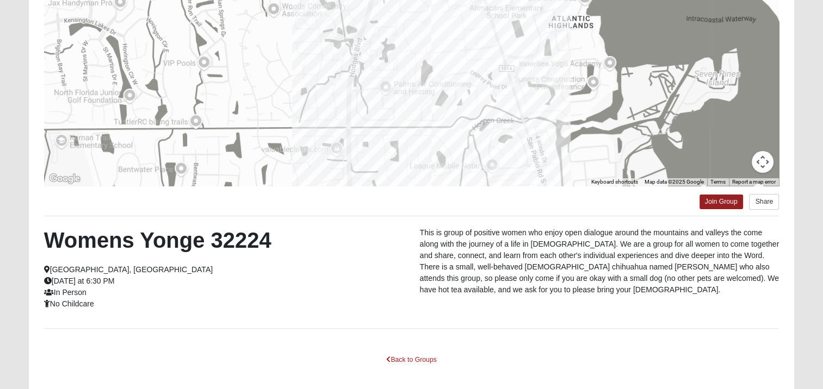
click at [95, 262] on div "Womens Yonge 32224 [GEOGRAPHIC_DATA], [GEOGRAPHIC_DATA] [DATE] at 6:30 PM In Pe…" at bounding box center [224, 268] width 376 height 83
click at [398, 364] on link "Back to Groups" at bounding box center [411, 360] width 64 height 17
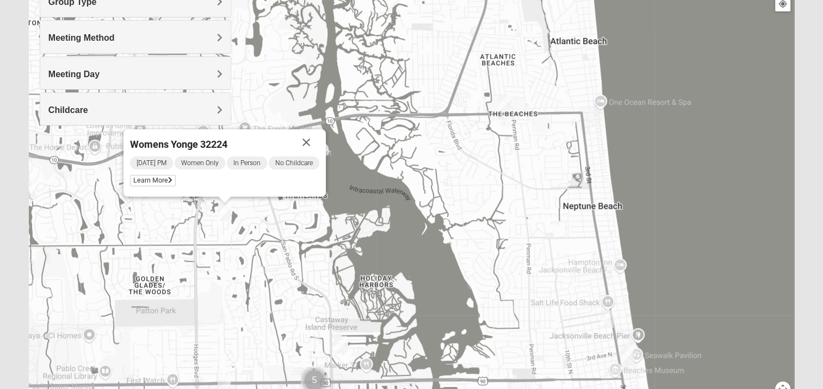
drag, startPoint x: 387, startPoint y: 297, endPoint x: 453, endPoint y: 144, distance: 167.5
click at [452, 146] on div "Womens Yonge 32224 [DATE] PM Women Only In Person No Childcare Learn More" at bounding box center [411, 190] width 765 height 435
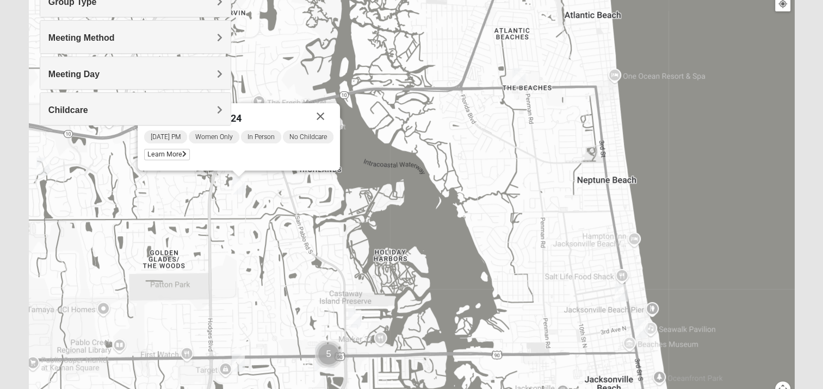
click at [352, 317] on img "Womens Hullinger 32224" at bounding box center [354, 319] width 13 height 18
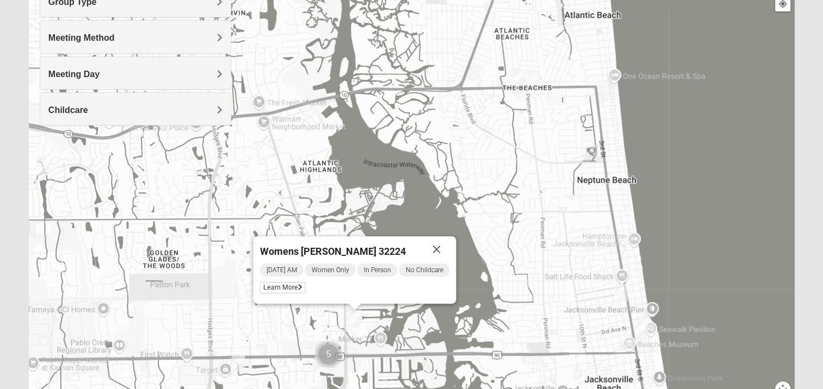
click at [240, 363] on img "Online Womens Mancini 32224" at bounding box center [238, 363] width 13 height 18
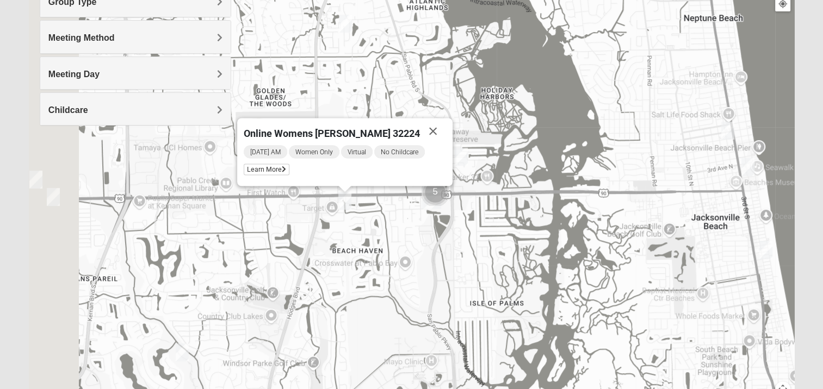
drag, startPoint x: 235, startPoint y: 263, endPoint x: 357, endPoint y: 83, distance: 217.7
click at [355, 85] on div "Online Womens [PERSON_NAME] 32224 [DATE] AM Women Only Virtual No Childcare Lea…" at bounding box center [411, 190] width 765 height 435
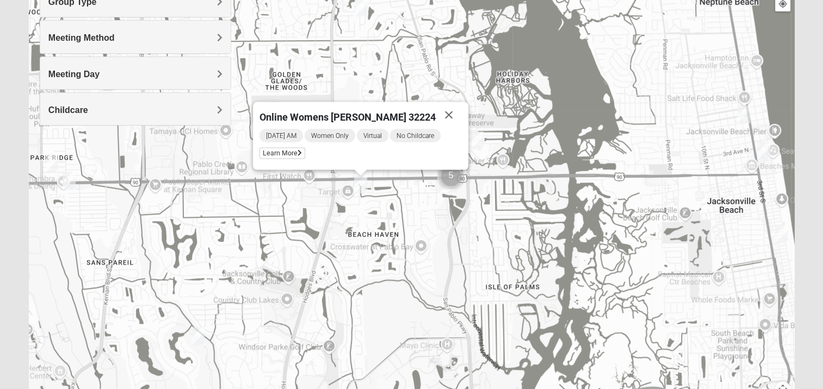
click at [200, 333] on img "Womens Nguyen 32224" at bounding box center [197, 336] width 13 height 18
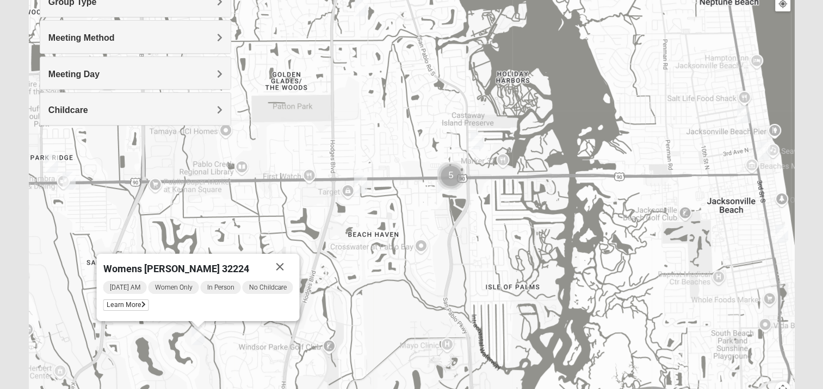
click at [72, 180] on img "Womens Chapman 32224" at bounding box center [69, 181] width 13 height 18
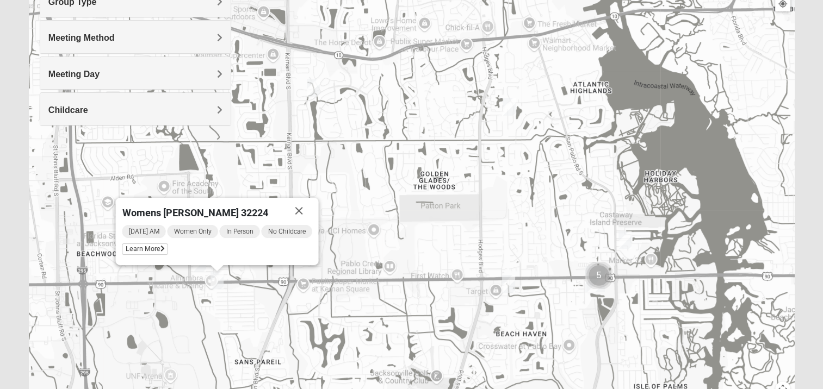
drag, startPoint x: 106, startPoint y: 206, endPoint x: 155, endPoint y: 311, distance: 116.0
click at [155, 311] on div "Womens [PERSON_NAME] 32224 [DATE] AM Women Only In Person No Childcare Learn Mo…" at bounding box center [411, 190] width 765 height 435
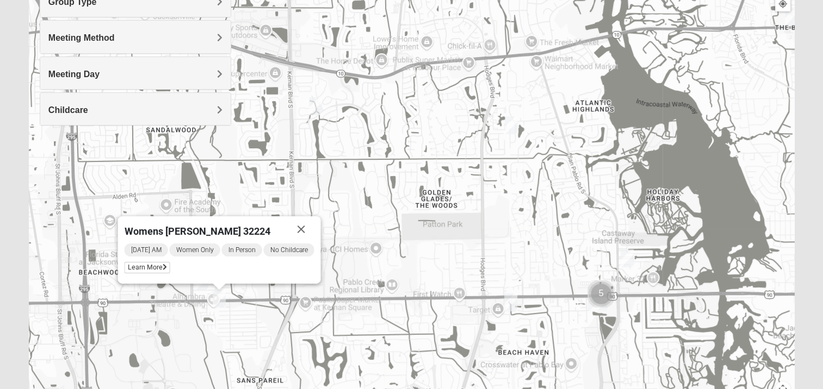
click at [173, 321] on div "Womens [PERSON_NAME] 32224 [DATE] AM Women Only In Person No Childcare Learn Mo…" at bounding box center [411, 190] width 765 height 435
click at [201, 286] on img "Womens Campanella/Harnek 32246" at bounding box center [201, 281] width 13 height 18
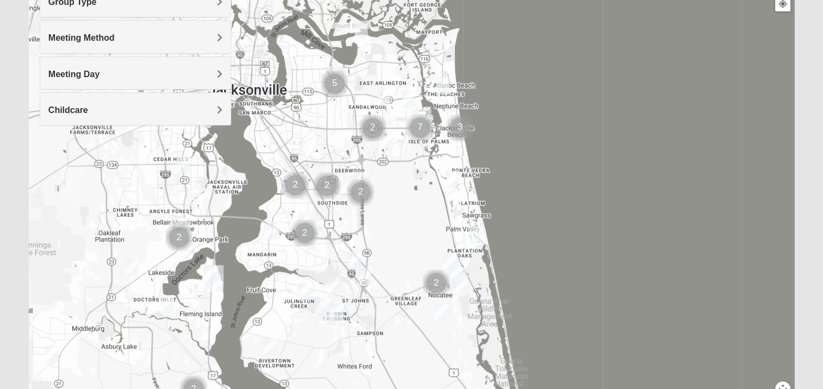
drag, startPoint x: 488, startPoint y: 320, endPoint x: 406, endPoint y: 180, distance: 161.3
click at [406, 180] on div at bounding box center [411, 190] width 765 height 435
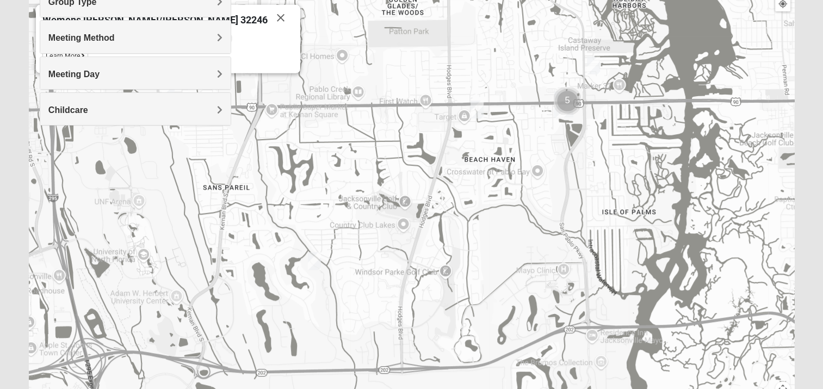
click at [466, 225] on div "Womens [PERSON_NAME]/[PERSON_NAME] 32246 [DATE] AM Women Only In Person No Chil…" at bounding box center [411, 190] width 765 height 435
click at [481, 109] on img "Online Womens Mancini 32224" at bounding box center [476, 110] width 13 height 18
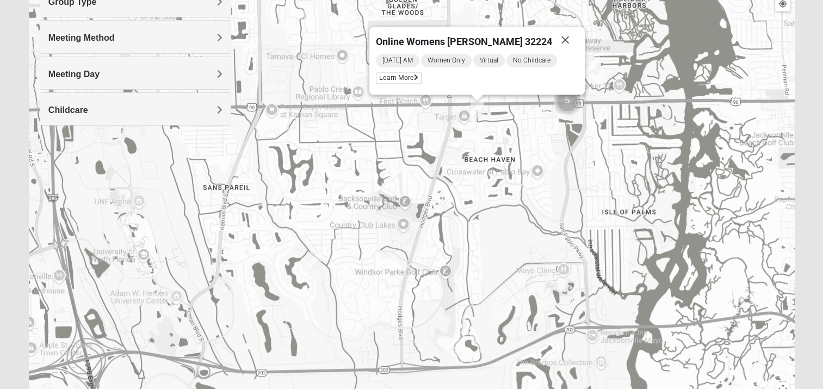
click at [596, 61] on img "Womens Hullinger 32224" at bounding box center [593, 66] width 13 height 18
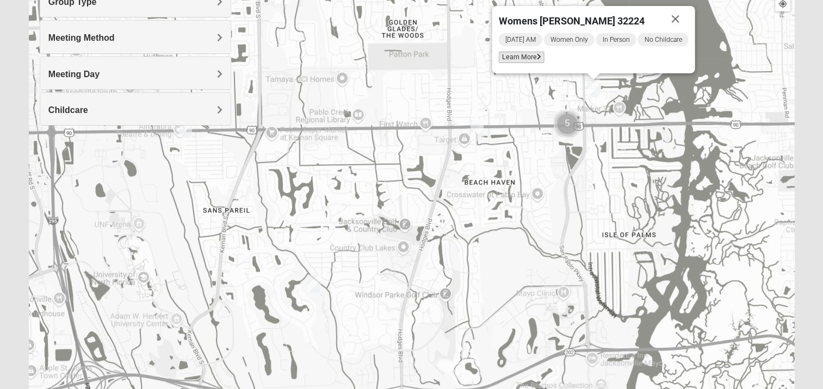
click at [528, 54] on span "Learn More" at bounding box center [521, 57] width 46 height 11
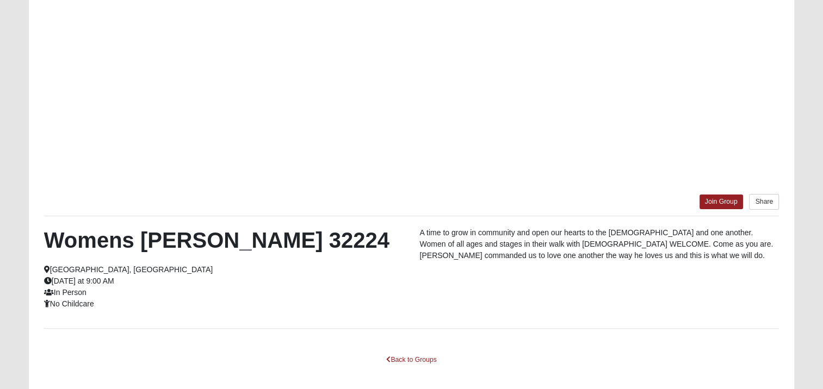
scroll to position [103, 0]
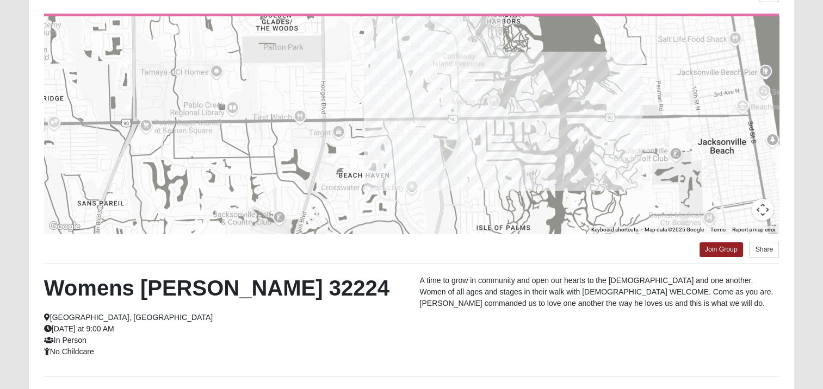
click at [528, 54] on div at bounding box center [411, 124] width 735 height 217
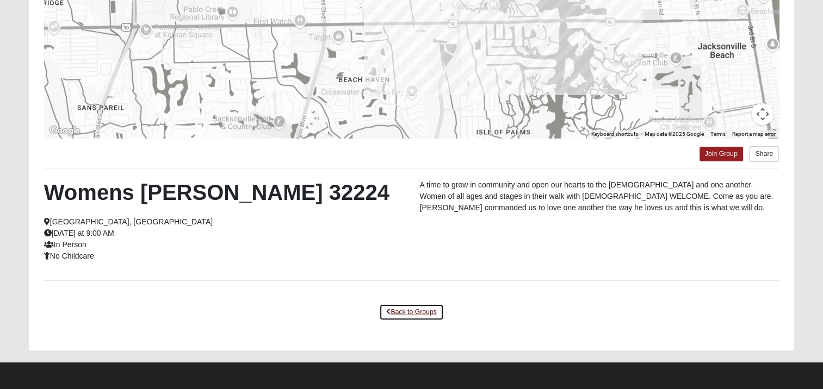
click at [418, 312] on link "Back to Groups" at bounding box center [411, 312] width 64 height 17
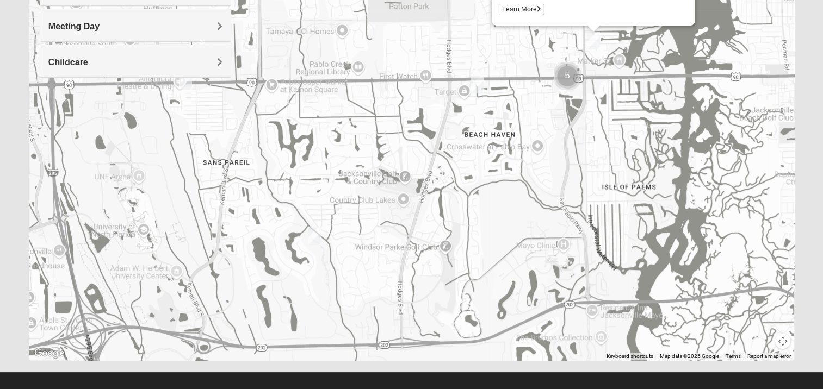
click at [570, 76] on img "Cluster of 5 groups" at bounding box center [566, 76] width 27 height 27
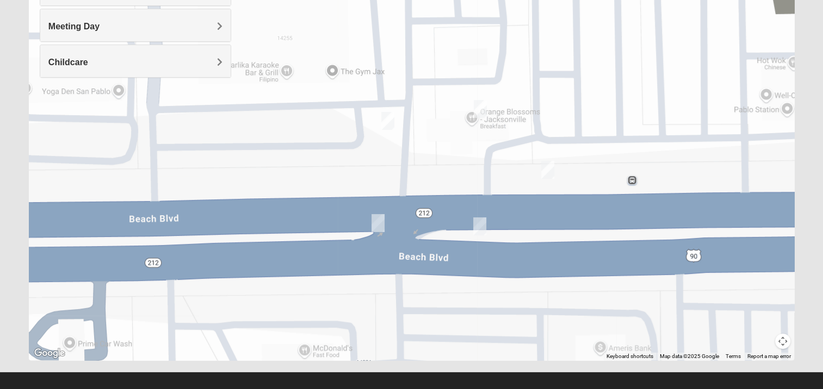
drag, startPoint x: 518, startPoint y: 146, endPoint x: 511, endPoint y: 179, distance: 33.4
click at [511, 179] on div "To navigate, press the arrow keys. Womens [PERSON_NAME] 32224 [DATE] AM Women O…" at bounding box center [411, 143] width 765 height 435
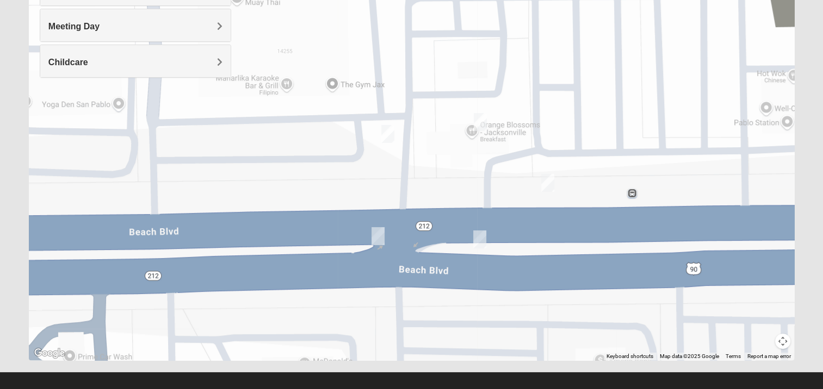
click at [387, 140] on img "On Campus Womens Smith 32250" at bounding box center [387, 134] width 13 height 18
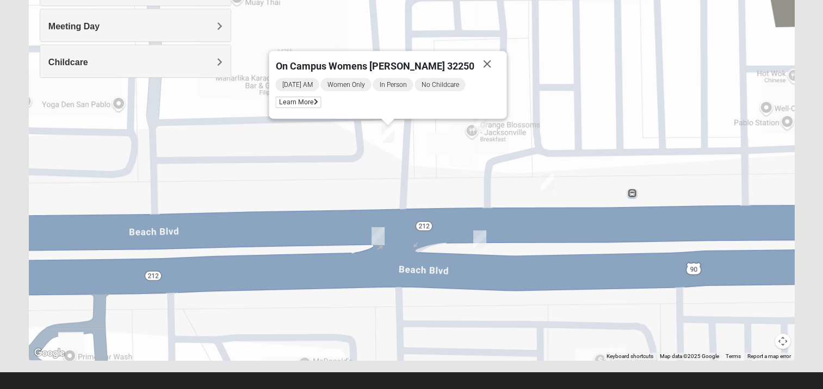
click at [377, 235] on img "On Campus Womens Simpson / Helmus 32250" at bounding box center [377, 236] width 13 height 18
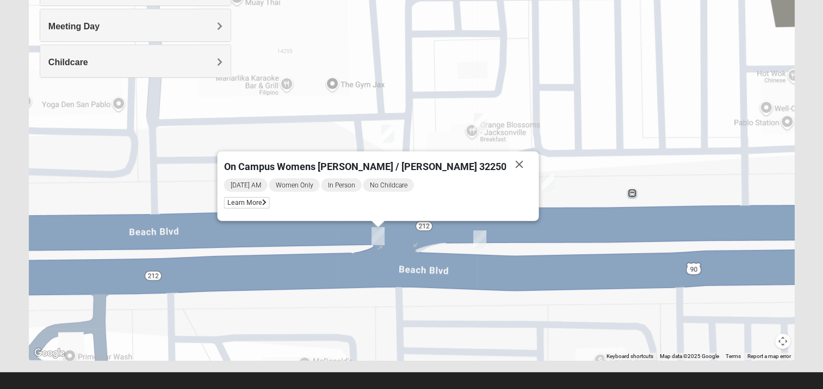
click at [472, 235] on div "On Campus Womens [PERSON_NAME] / [PERSON_NAME] 32250 [DATE] AM Women Only In Pe…" at bounding box center [411, 143] width 765 height 435
click at [475, 235] on img "Womens Wade 32250" at bounding box center [479, 240] width 13 height 18
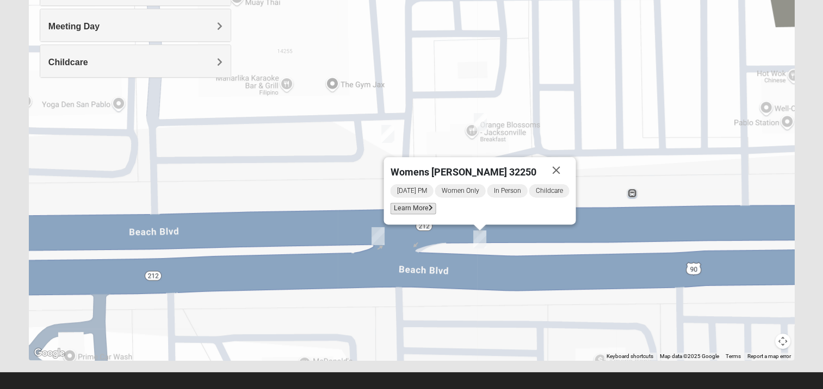
click at [415, 206] on span "Learn More" at bounding box center [413, 208] width 46 height 11
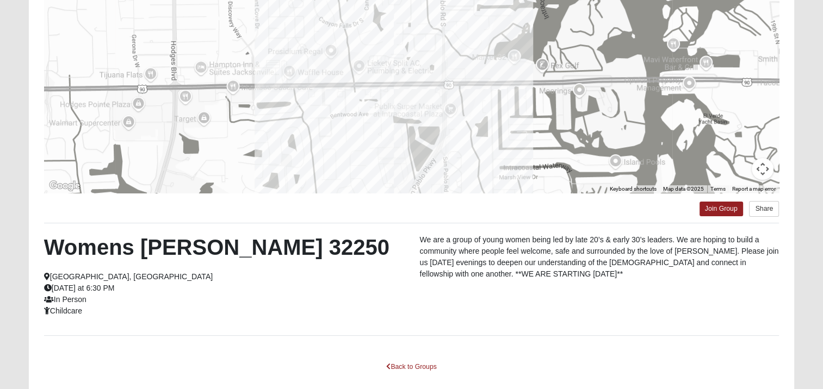
scroll to position [126, 0]
